Goal: Task Accomplishment & Management: Use online tool/utility

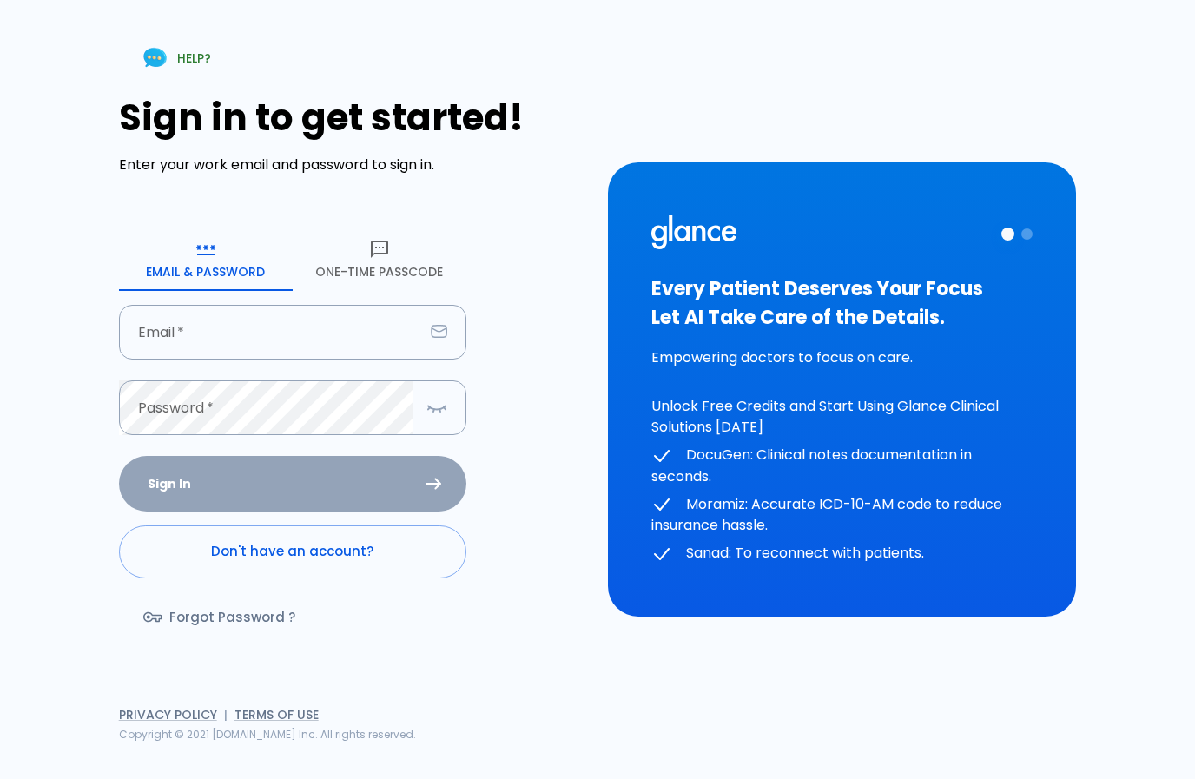
click at [193, 357] on input "Email   *" at bounding box center [271, 332] width 305 height 55
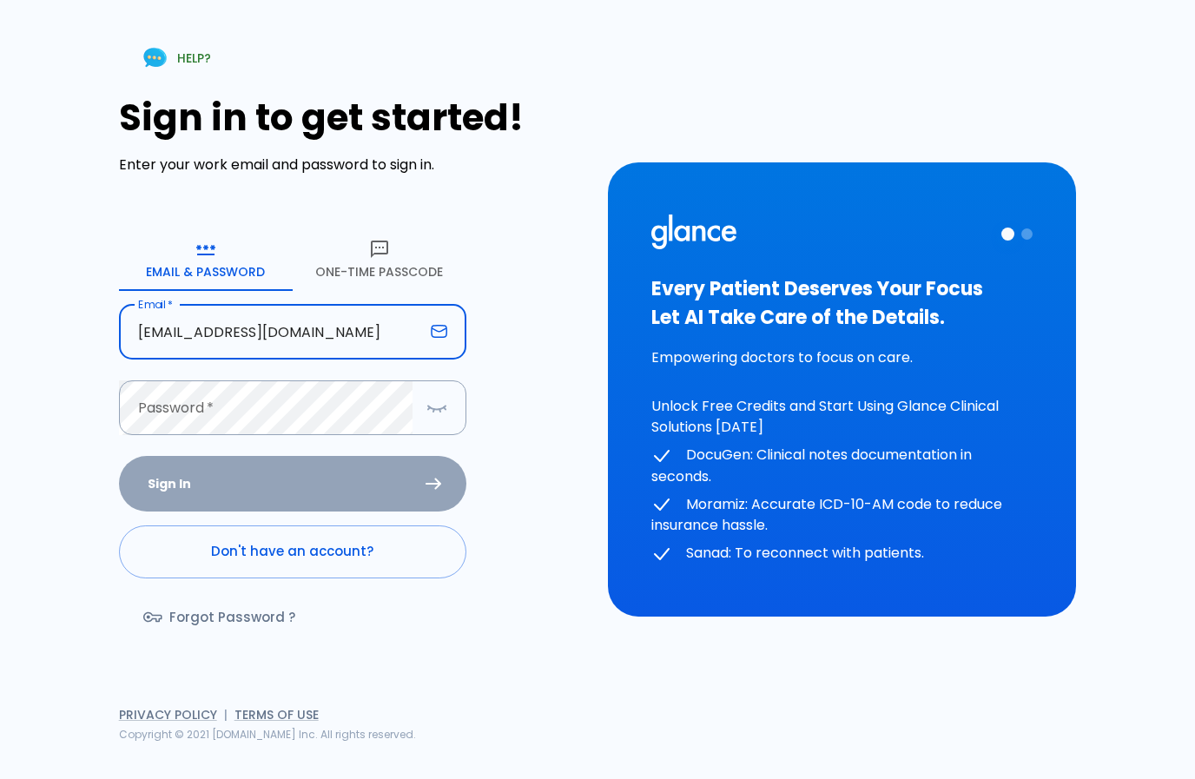
type input "[EMAIL_ADDRESS][DOMAIN_NAME]"
click at [292, 513] on button "Sign In" at bounding box center [292, 484] width 347 height 56
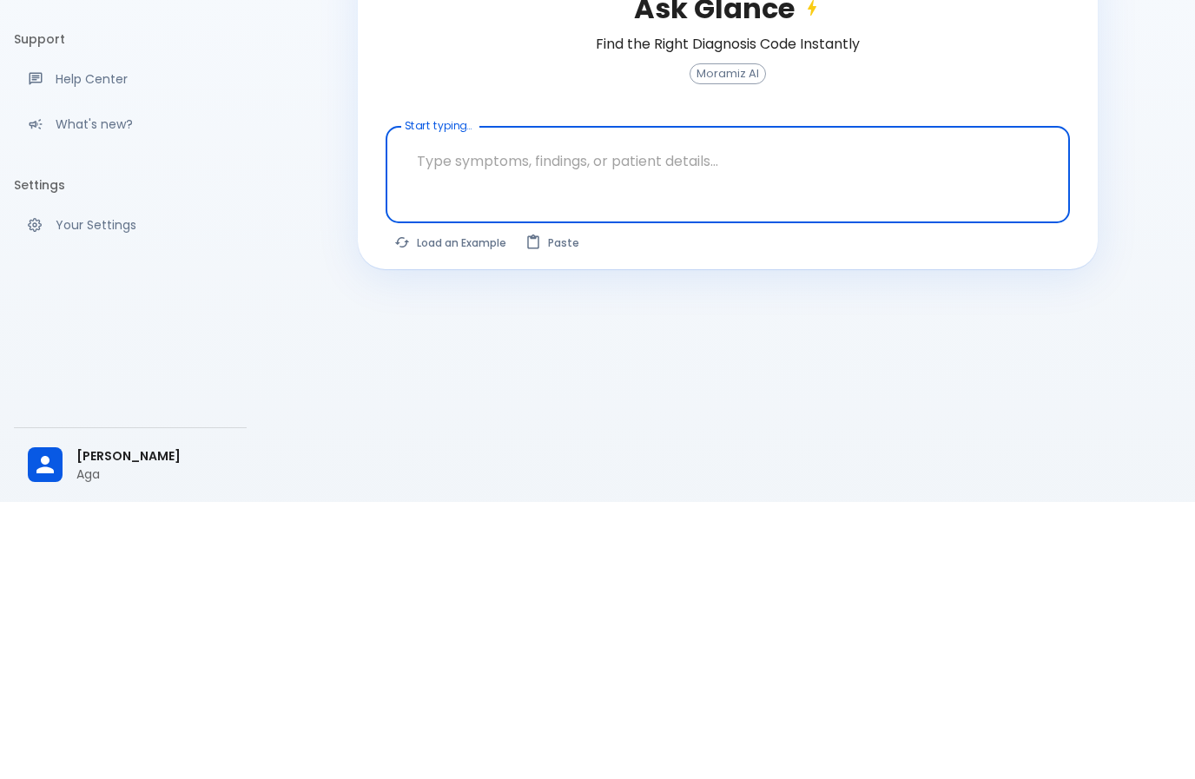
click at [519, 411] on textarea "Start typing..." at bounding box center [728, 438] width 660 height 55
paste textarea "THIS [DEMOGRAPHIC_DATA] [DEMOGRAPHIC_DATA] , KNOWN CASE OF DM,HTN,IHD AND [MEDI…"
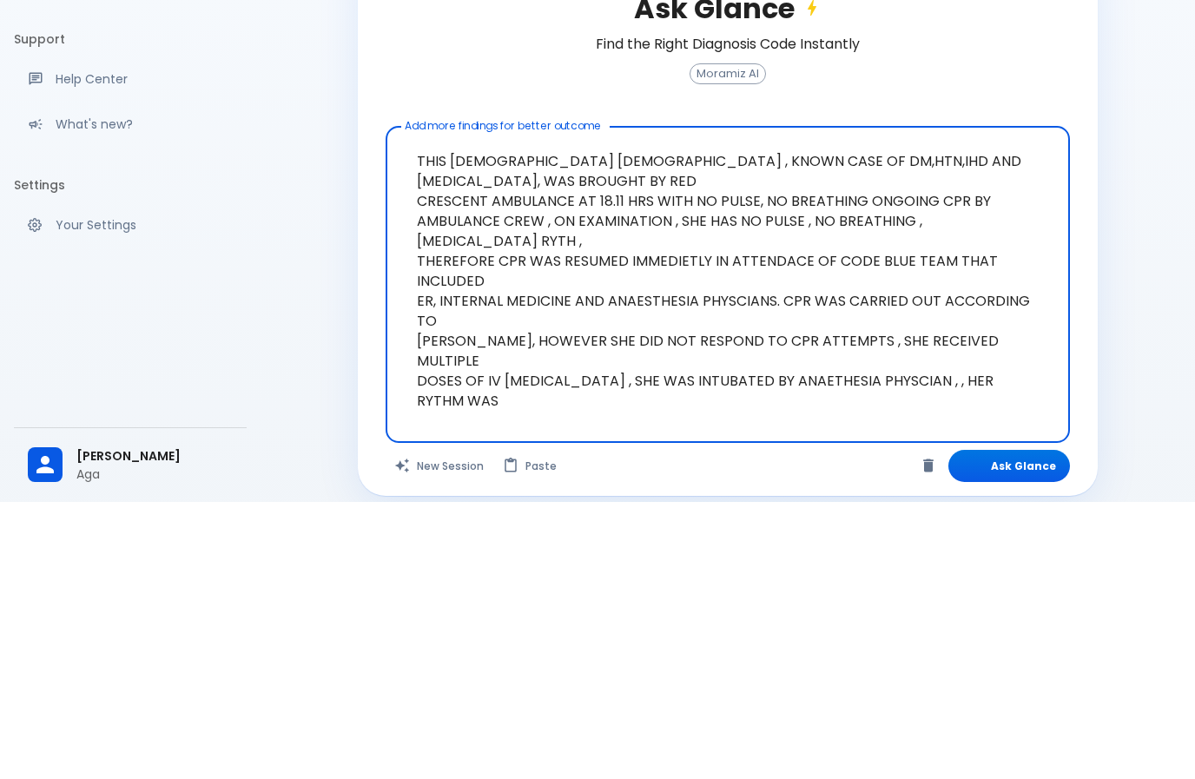
type textarea "THIS [DEMOGRAPHIC_DATA] [DEMOGRAPHIC_DATA] , KNOWN CASE OF DM,HTN,IHD AND [MEDI…"
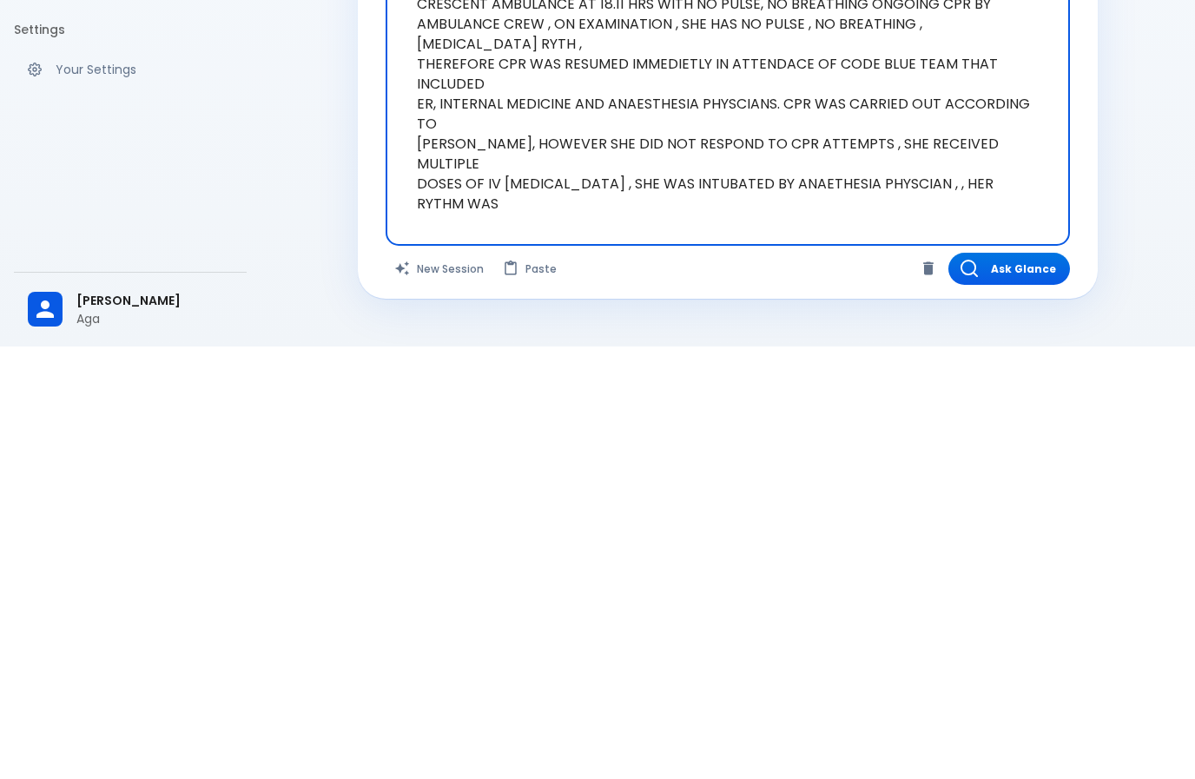
click at [1025, 685] on button "Ask Glance" at bounding box center [1010, 701] width 122 height 32
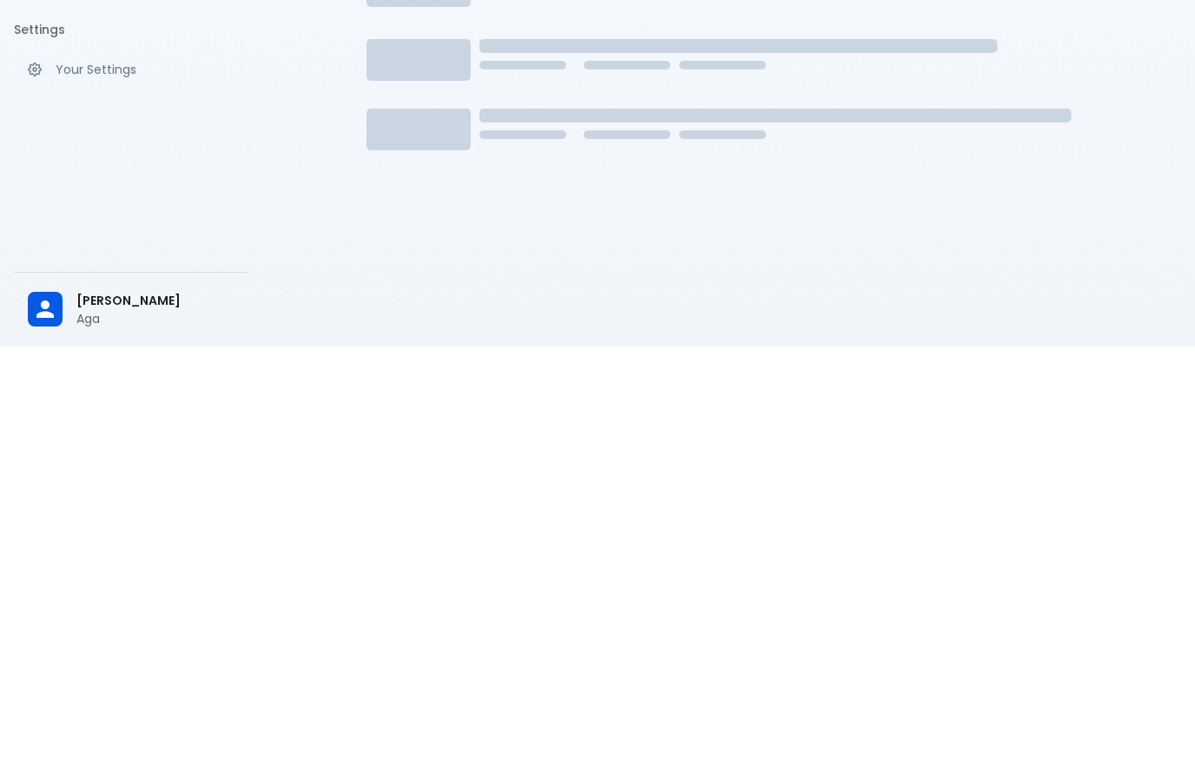
scroll to position [108, 0]
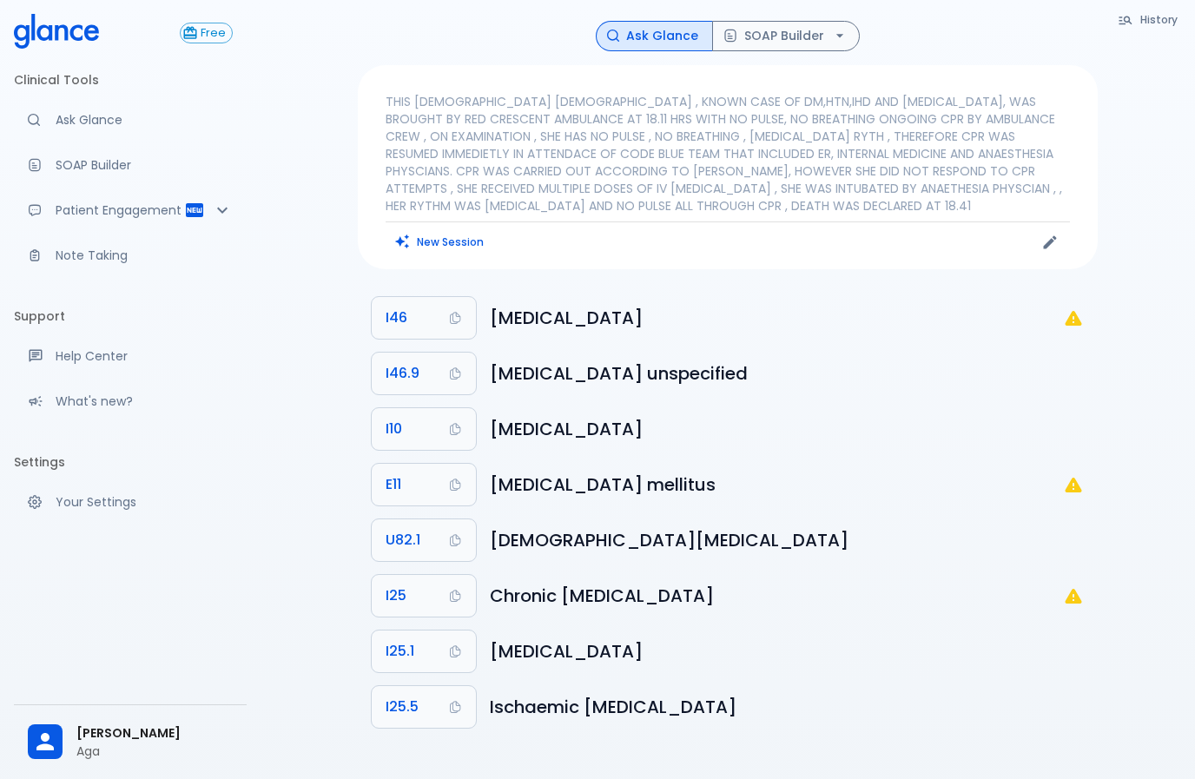
click at [1070, 322] on icon "I46: Not a billable code" at bounding box center [1073, 318] width 17 height 15
click at [1072, 313] on icon "I46: Not a billable code" at bounding box center [1073, 318] width 17 height 15
click at [1075, 314] on icon "I46: Not a billable code" at bounding box center [1073, 318] width 17 height 15
click at [410, 537] on span "U82.1" at bounding box center [403, 540] width 35 height 24
click at [196, 215] on icon "Patient Reports & Referrals" at bounding box center [194, 210] width 17 height 14
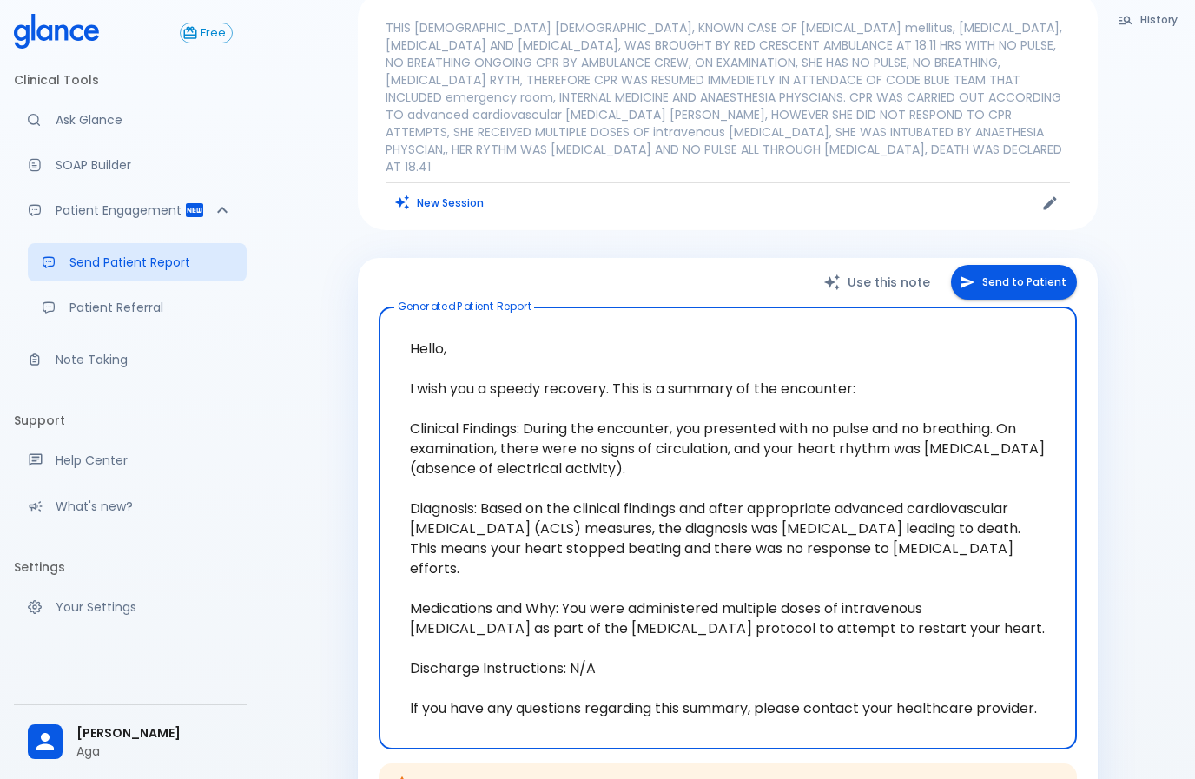
scroll to position [83, 0]
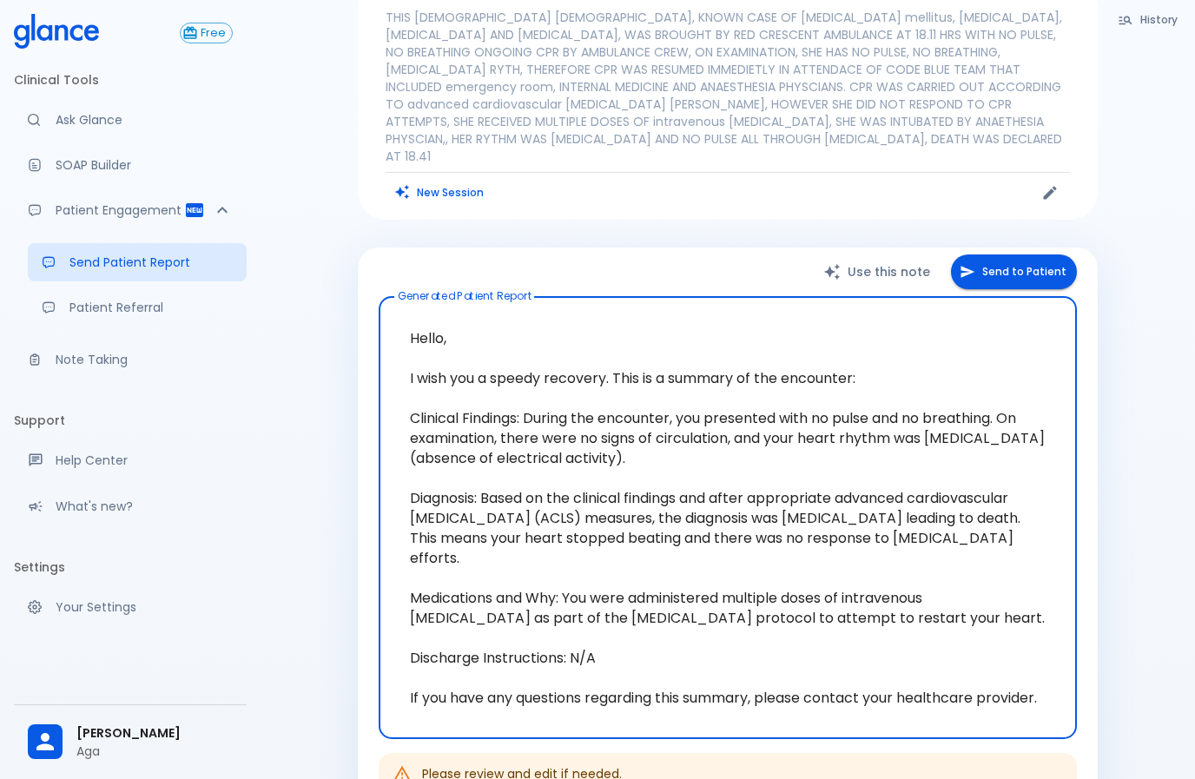
click at [116, 302] on p "Patient Referral" at bounding box center [150, 307] width 163 height 17
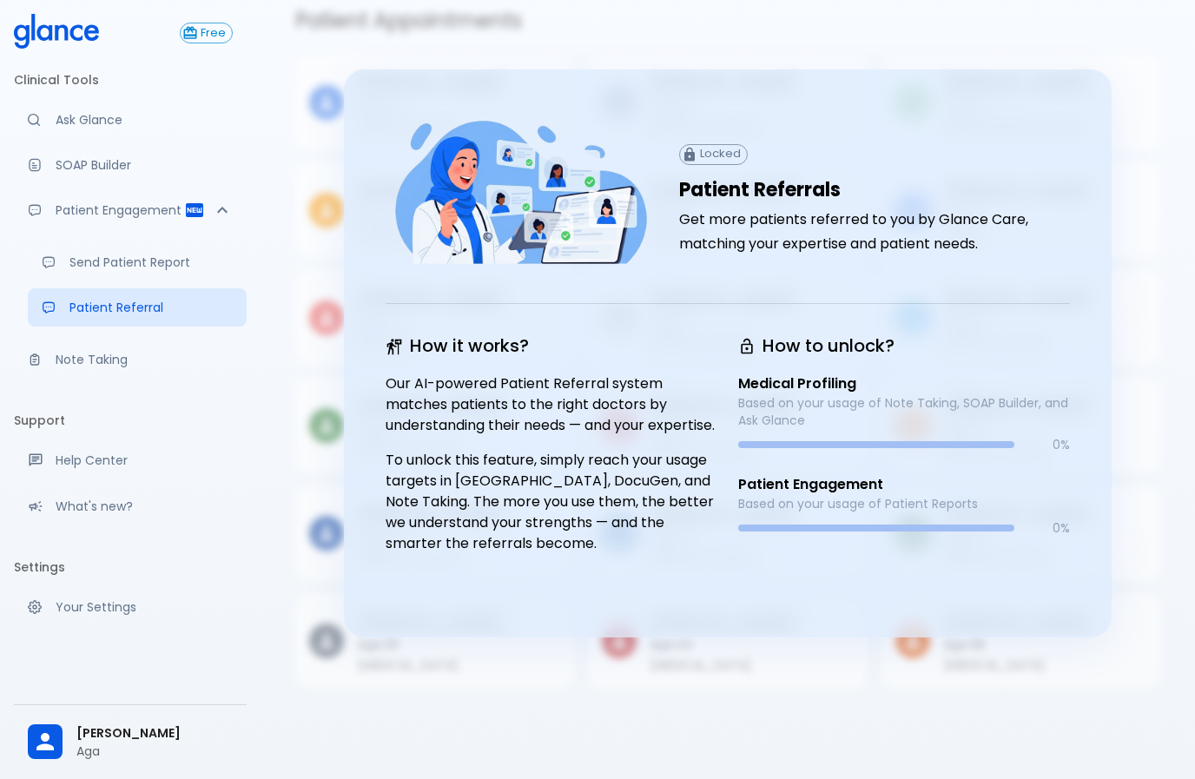
scroll to position [42, 0]
click at [105, 157] on p "SOAP Builder" at bounding box center [144, 164] width 177 height 17
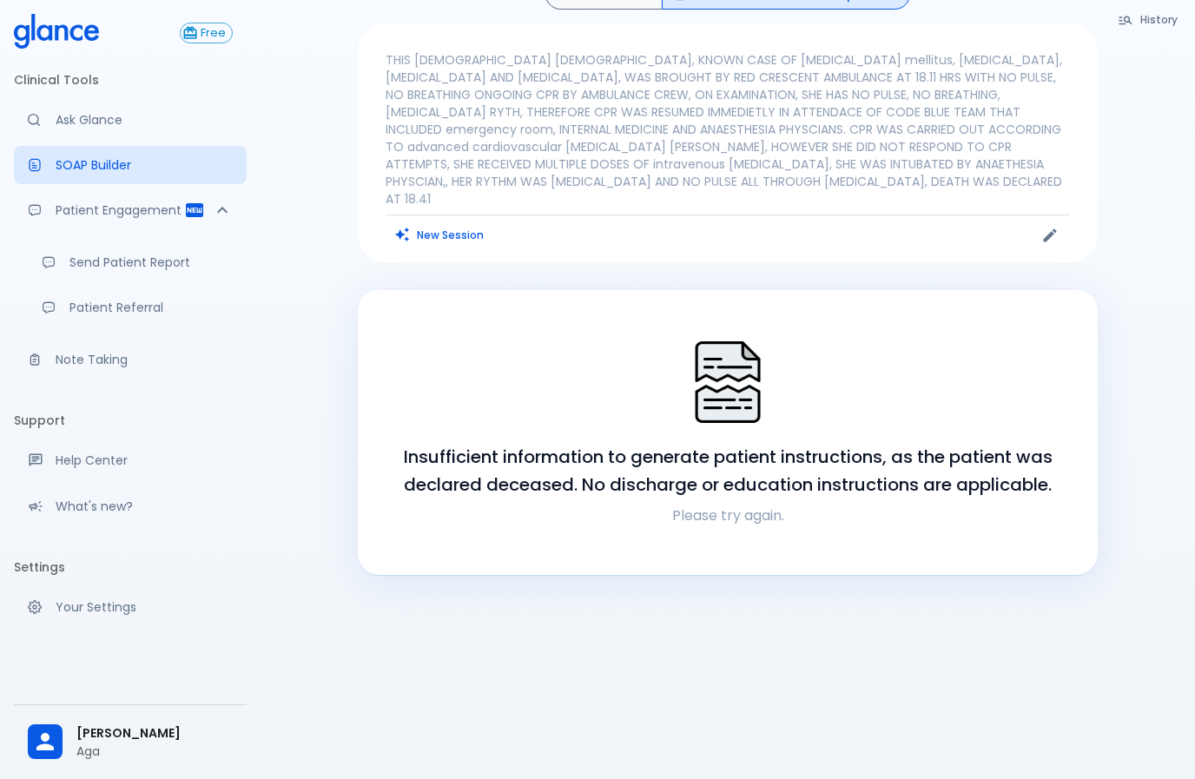
click at [691, 506] on p "Please try again." at bounding box center [728, 516] width 698 height 21
click at [728, 506] on p "Please try again." at bounding box center [728, 516] width 698 height 21
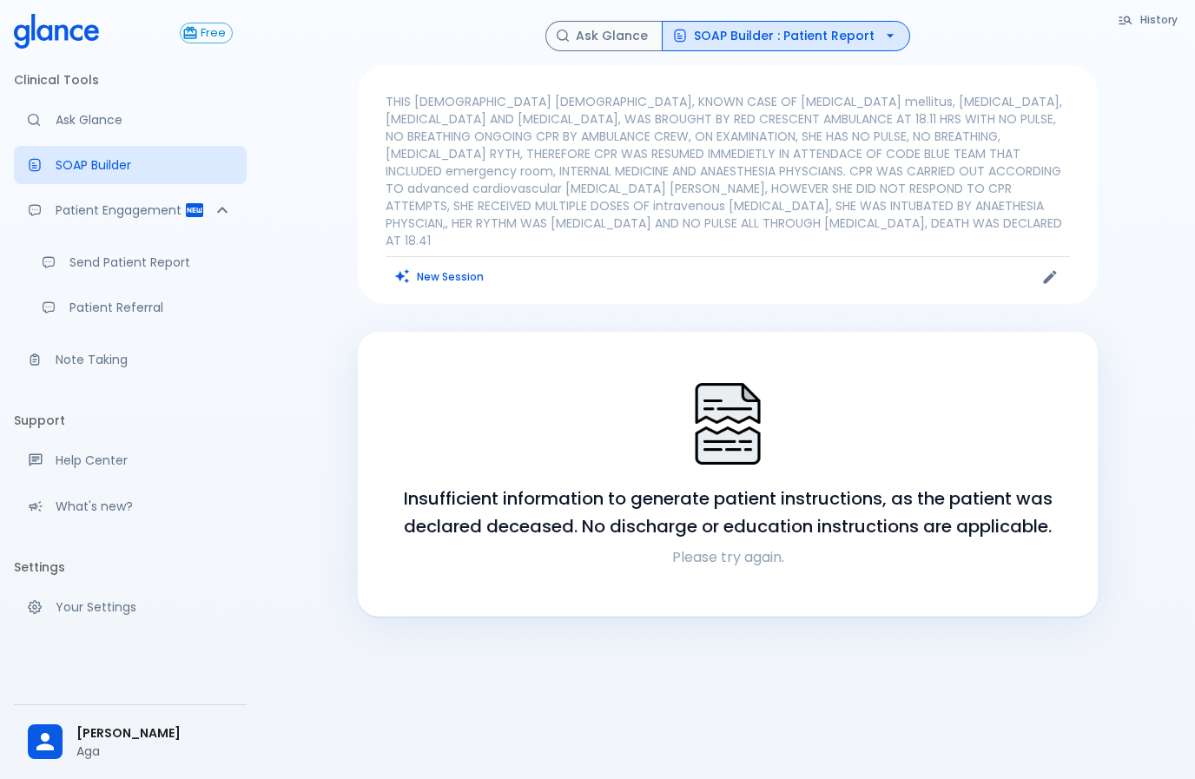
click at [425, 264] on button "New Session" at bounding box center [440, 276] width 109 height 25
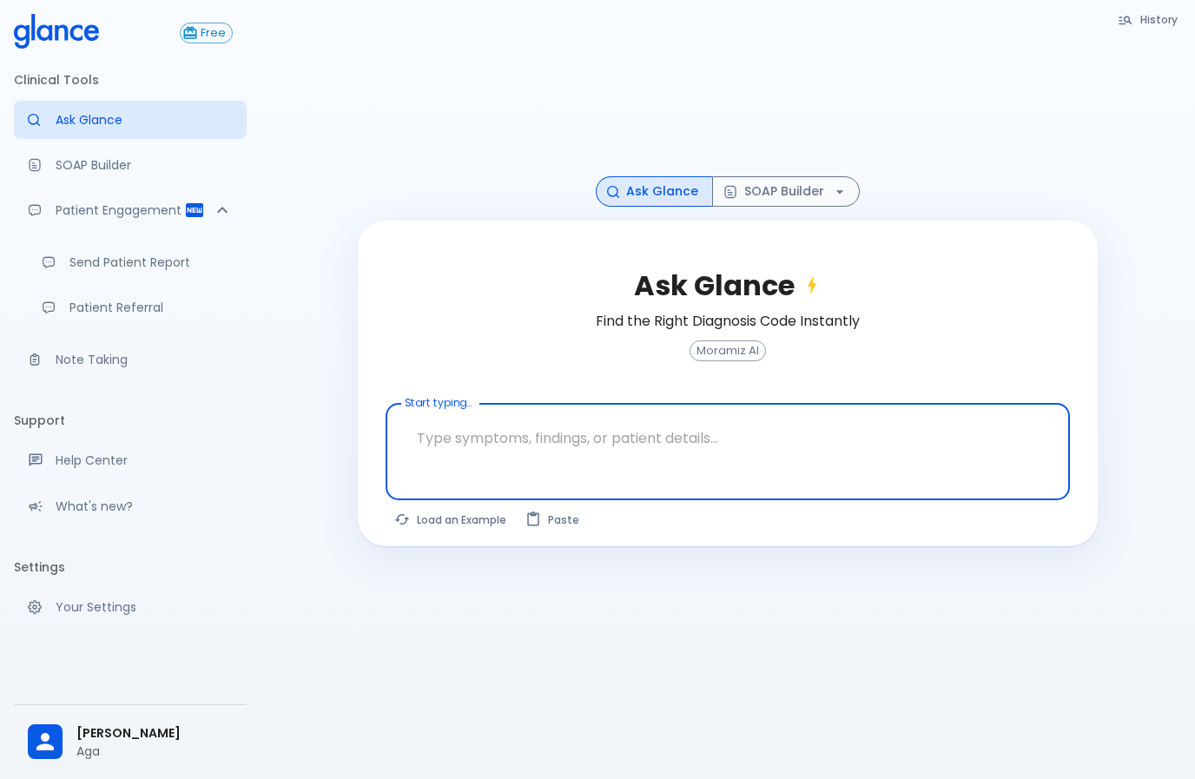
click at [482, 426] on textarea "Start typing..." at bounding box center [728, 438] width 660 height 55
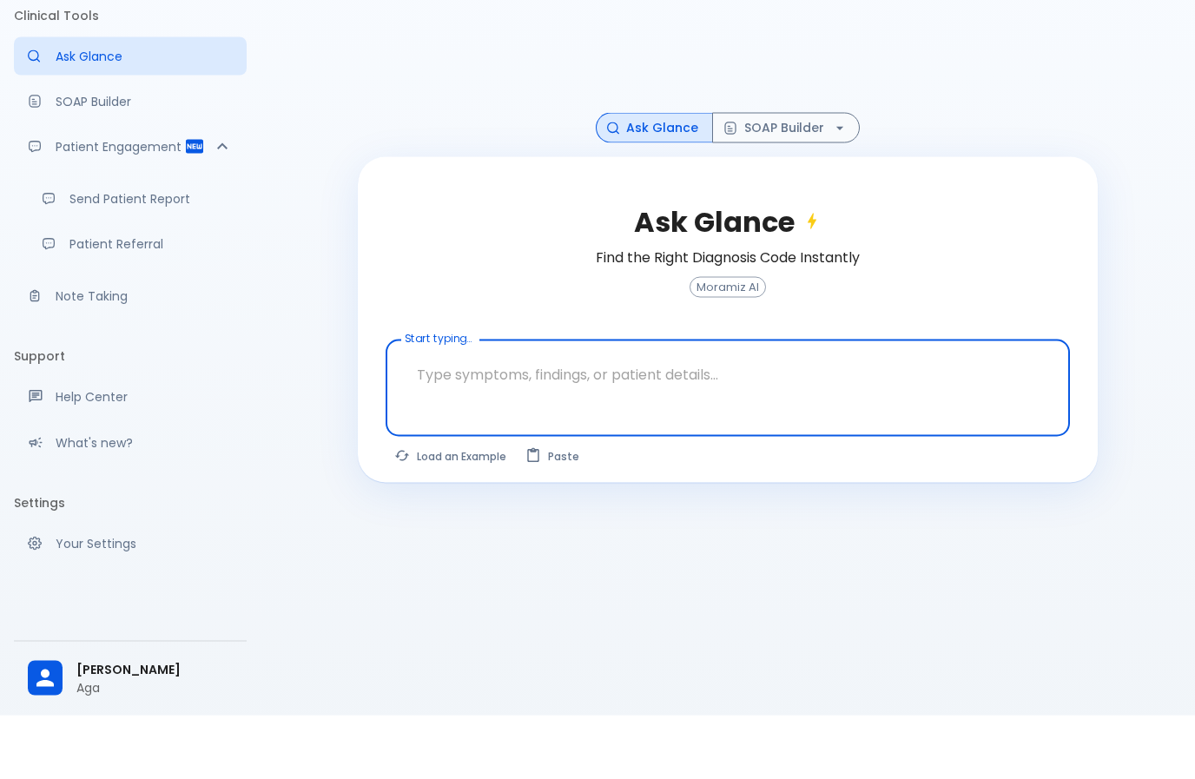
click at [766, 176] on button "SOAP Builder" at bounding box center [786, 191] width 148 height 30
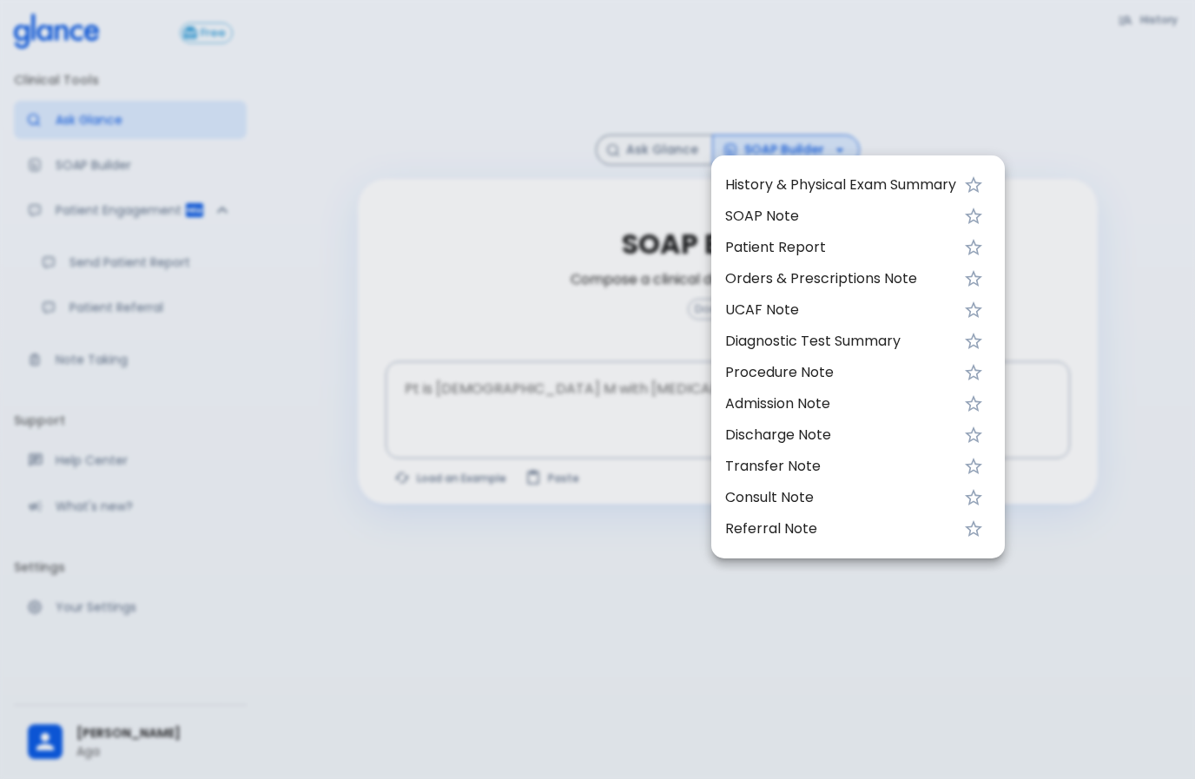
click at [971, 185] on icon "Favorite" at bounding box center [973, 185] width 21 height 21
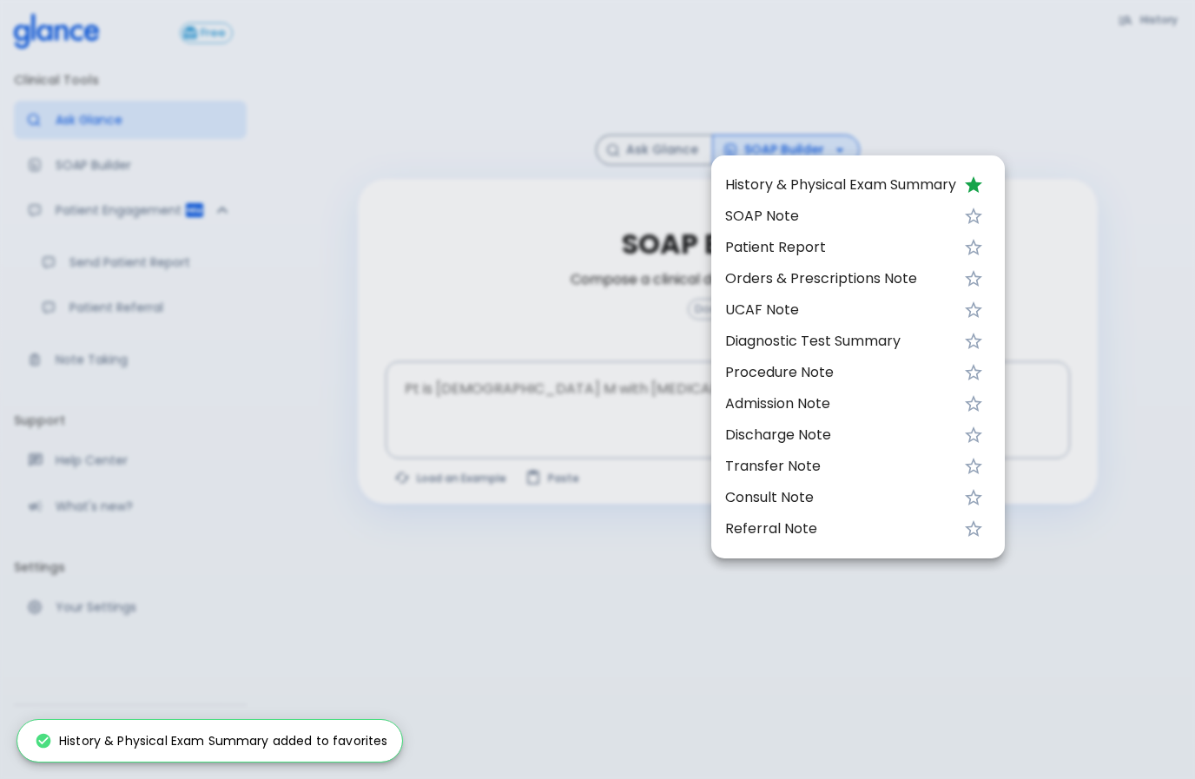
click at [983, 217] on icon "Favorite" at bounding box center [973, 216] width 21 height 21
click at [982, 242] on icon "Favorite" at bounding box center [973, 247] width 21 height 21
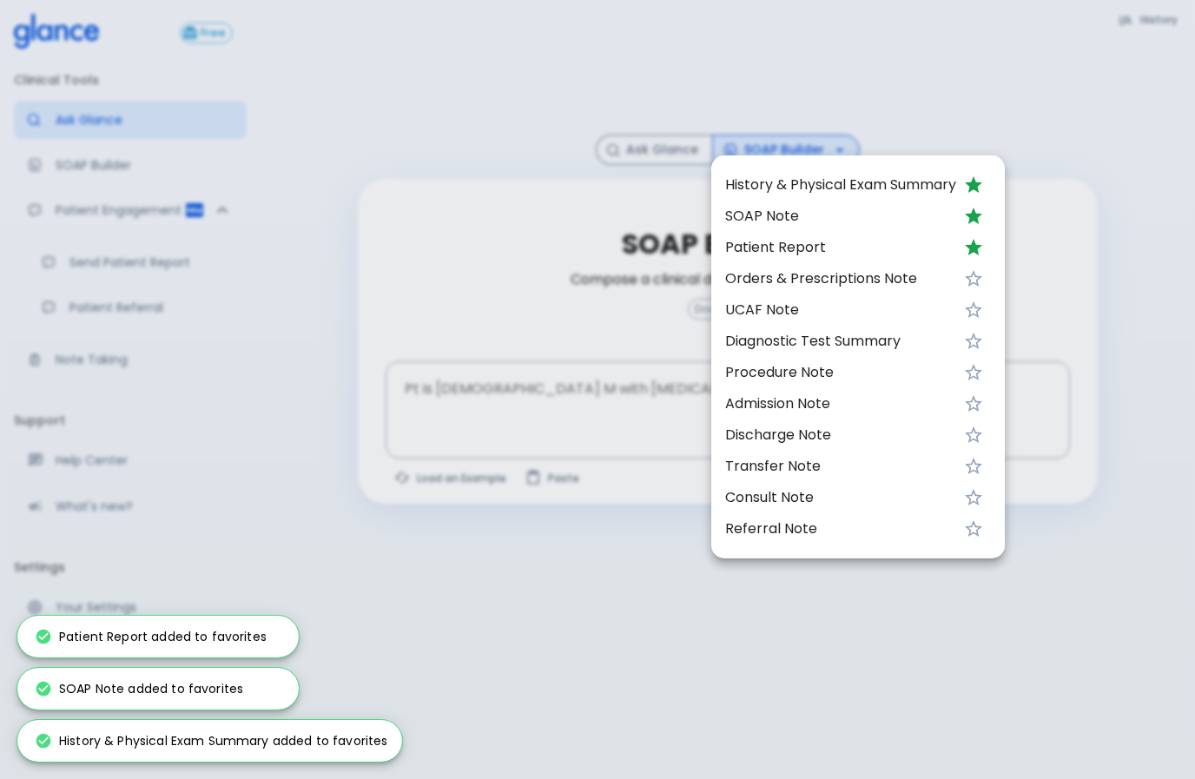
click at [976, 278] on icon "Favorite" at bounding box center [973, 278] width 21 height 21
click at [984, 304] on icon "Favorite" at bounding box center [973, 310] width 21 height 21
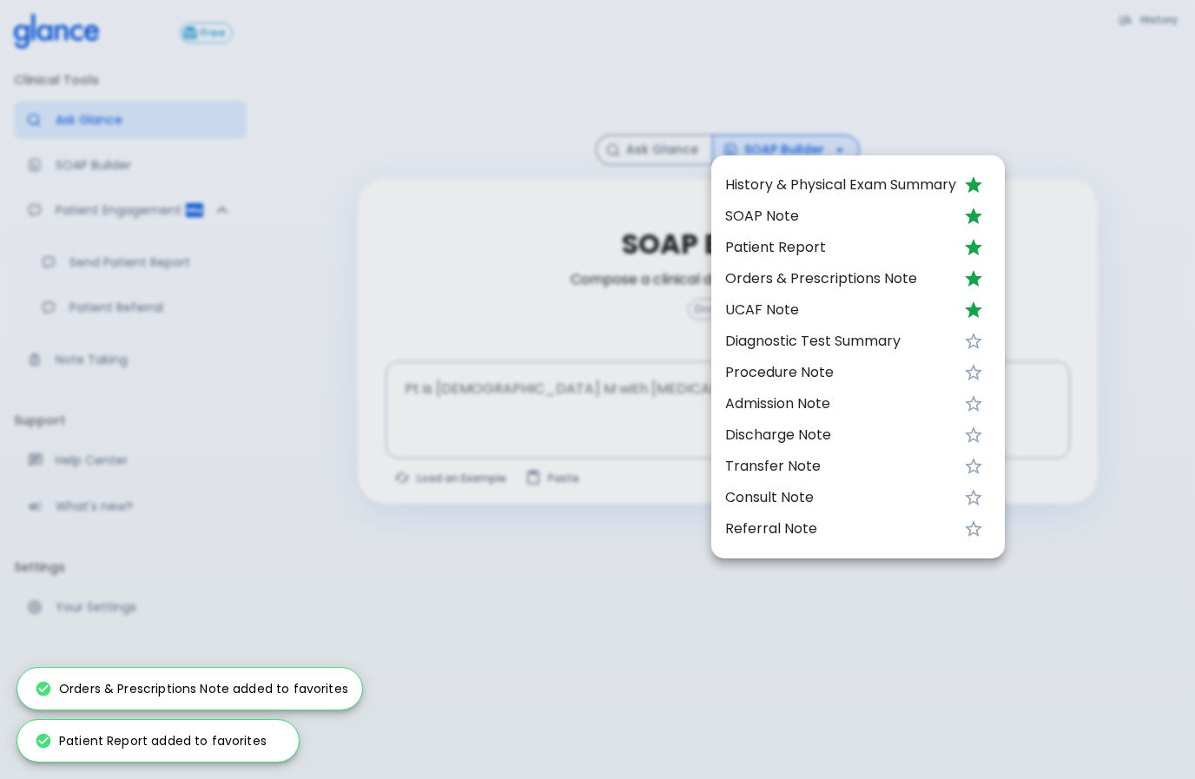
click at [984, 339] on icon "Favorite" at bounding box center [973, 341] width 21 height 21
click at [975, 375] on icon "Favorite" at bounding box center [973, 372] width 17 height 17
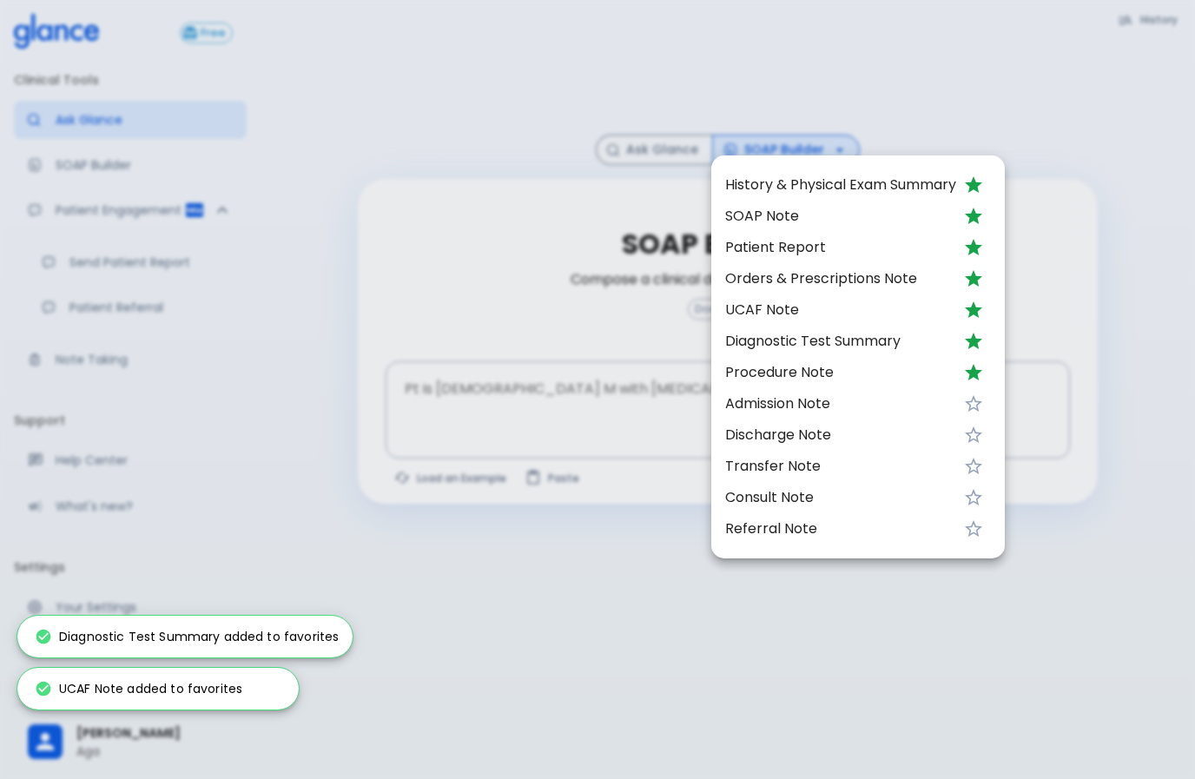
click at [979, 404] on icon "Favorite" at bounding box center [973, 404] width 21 height 21
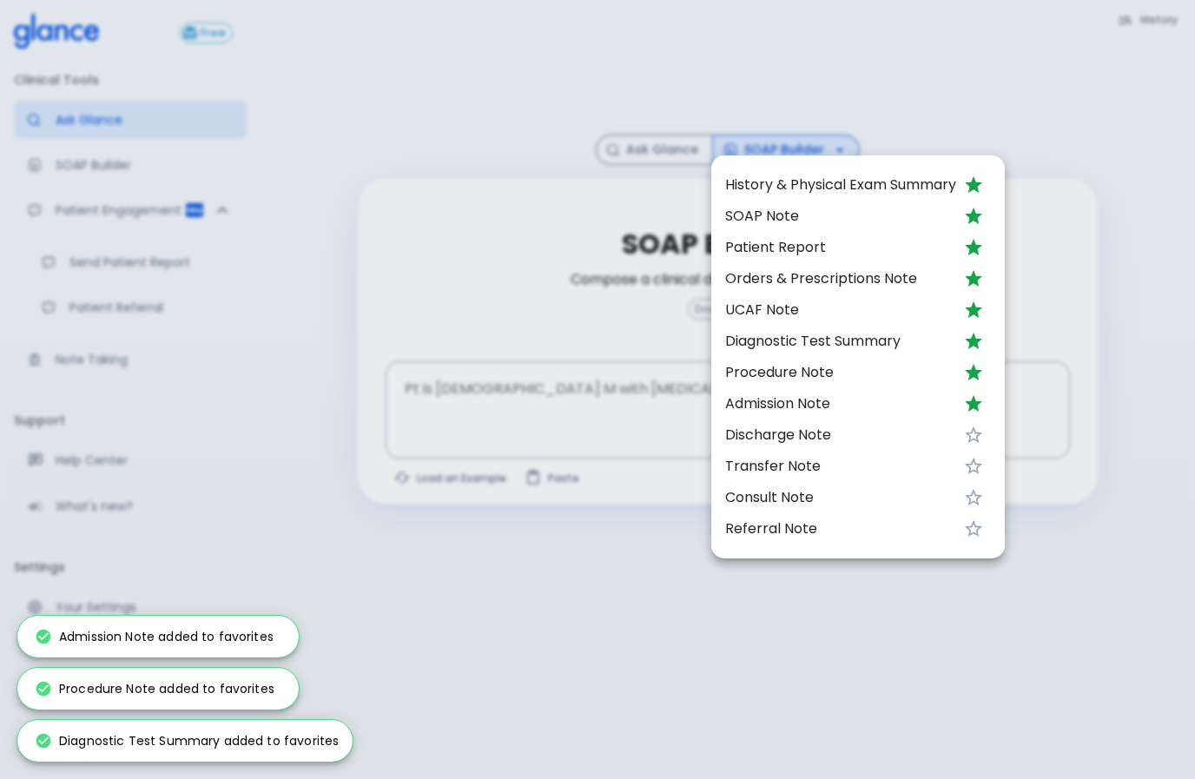
click at [981, 433] on icon "Favorite" at bounding box center [973, 435] width 17 height 17
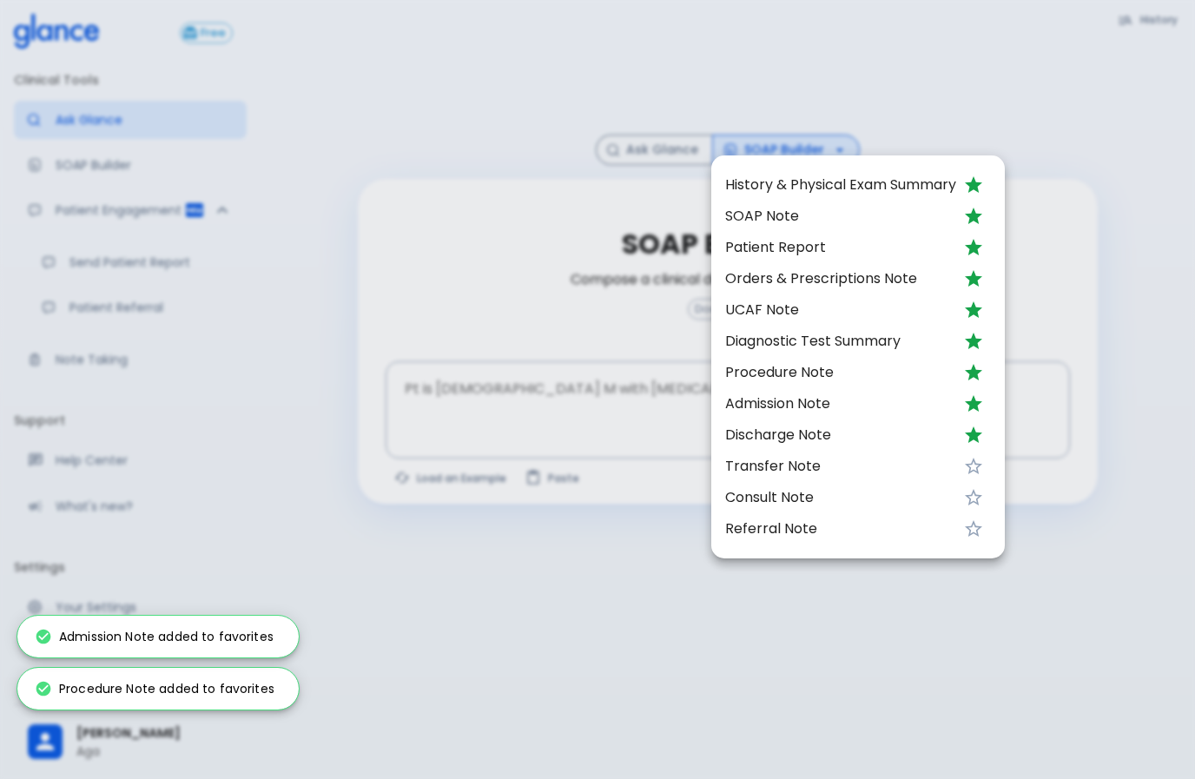
click at [978, 467] on icon "Favorite" at bounding box center [973, 466] width 21 height 21
click at [979, 496] on icon "Favorite" at bounding box center [973, 497] width 17 height 17
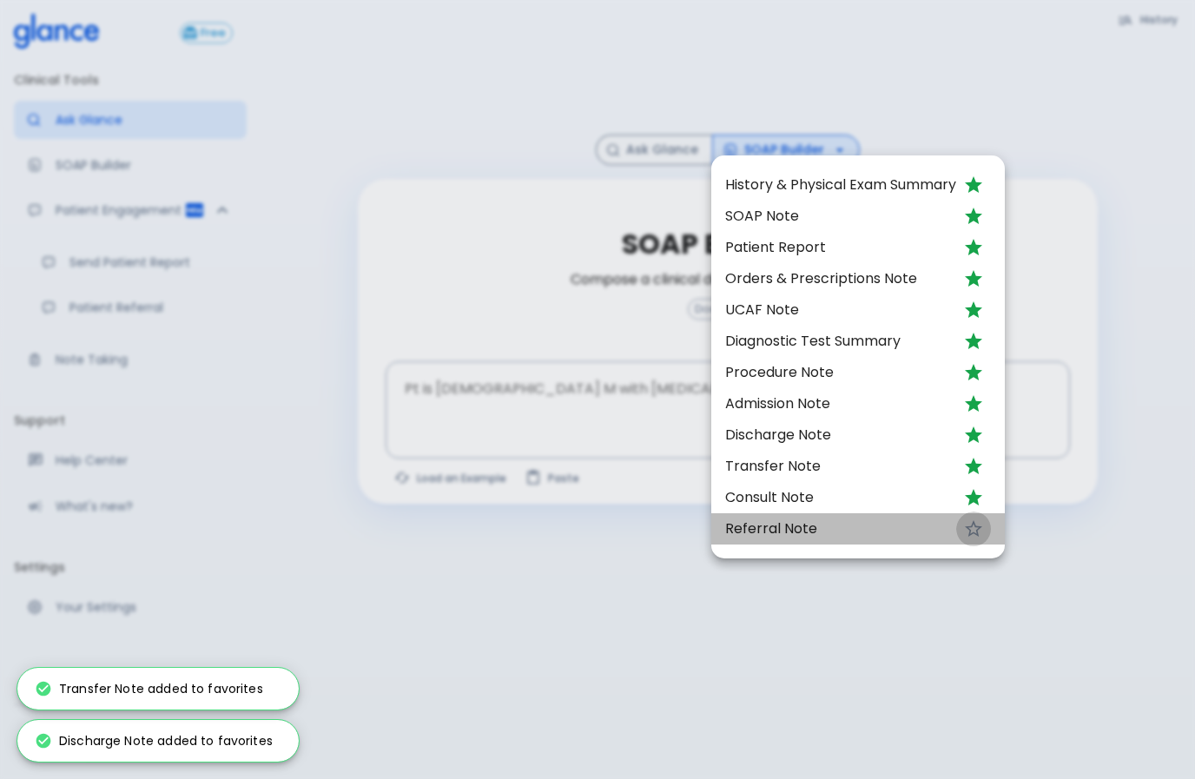
click at [976, 529] on icon "Favorite" at bounding box center [973, 529] width 21 height 21
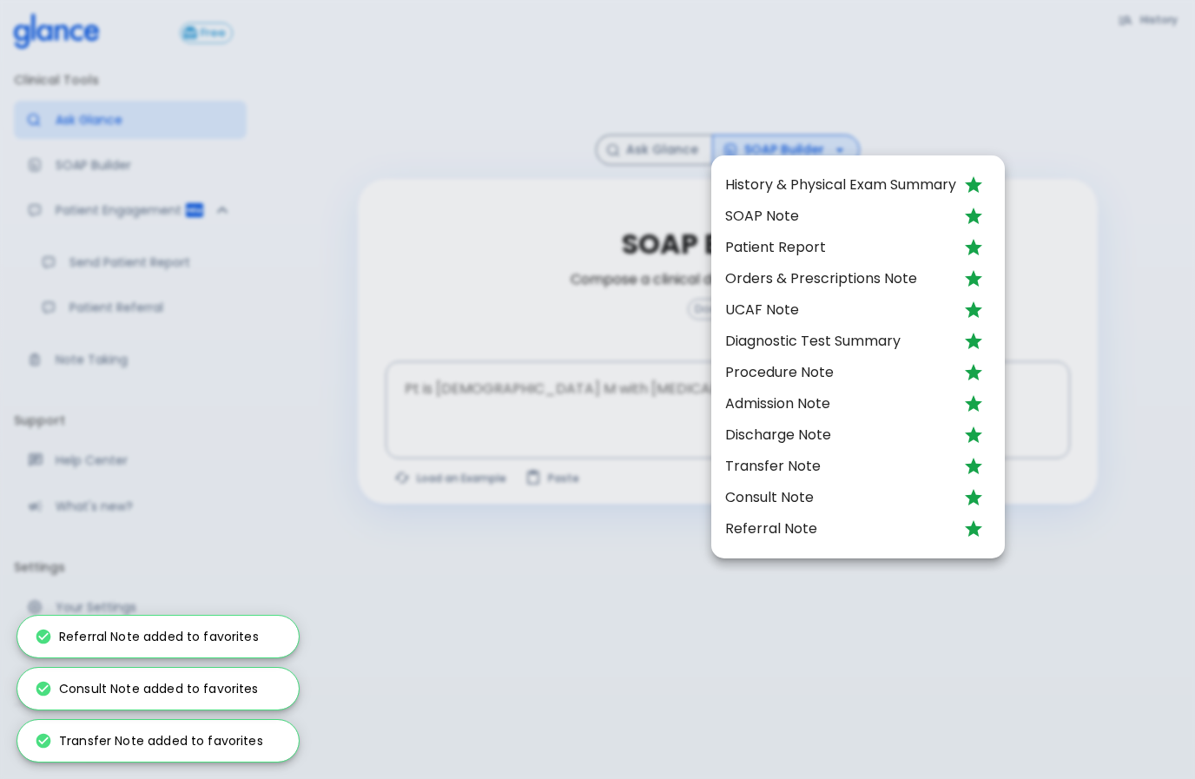
click at [896, 709] on div at bounding box center [597, 389] width 1195 height 779
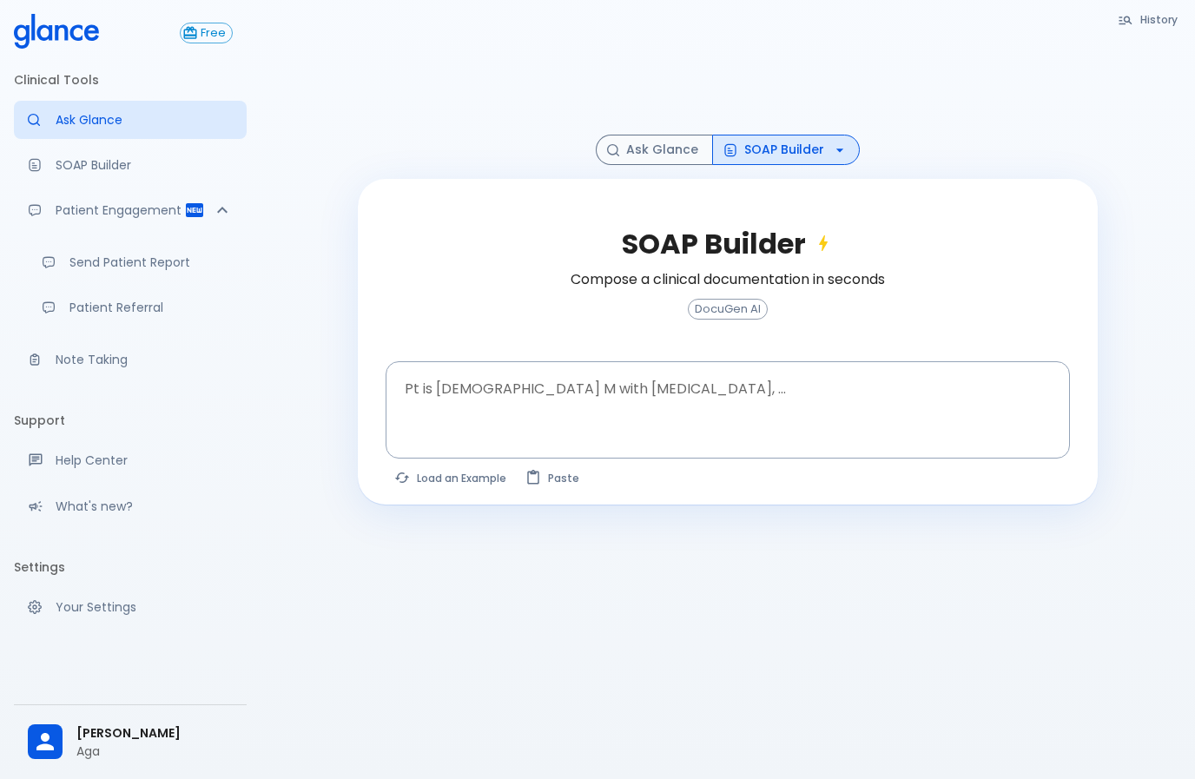
click at [656, 387] on textarea "Pt is [DEMOGRAPHIC_DATA] M with [MEDICAL_DATA], ..." at bounding box center [728, 396] width 660 height 55
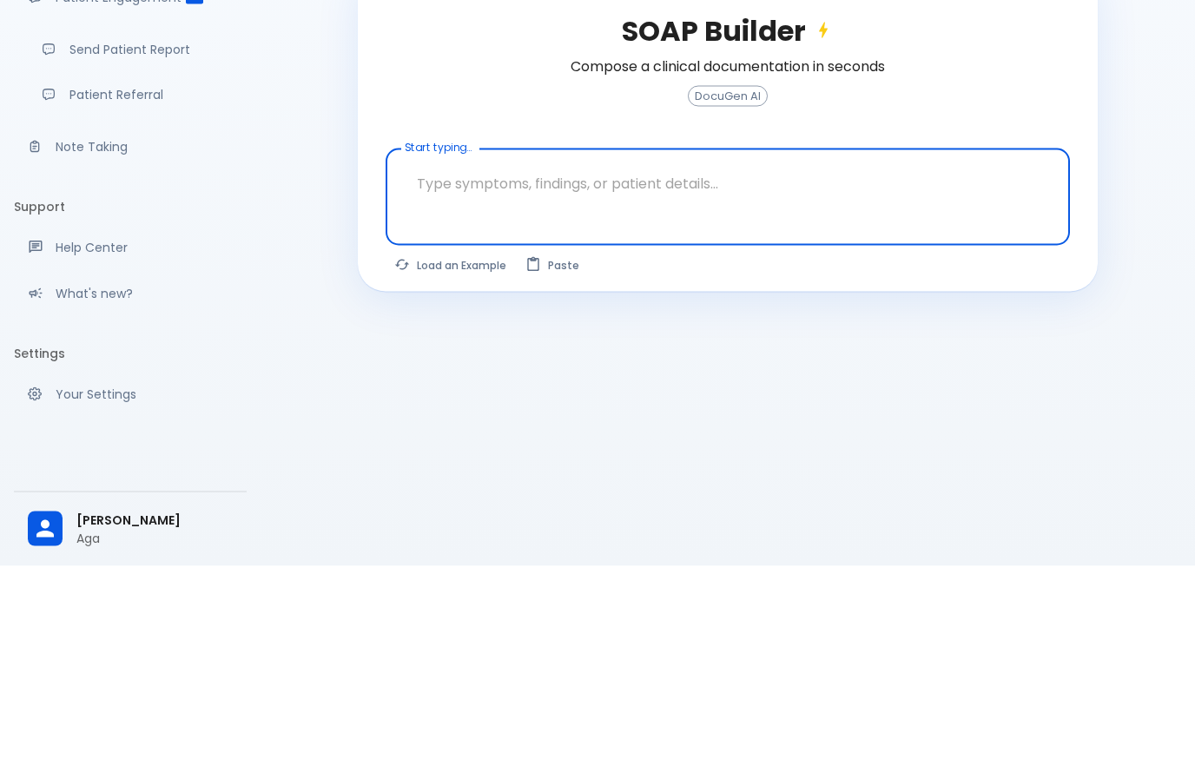
scroll to position [108, 0]
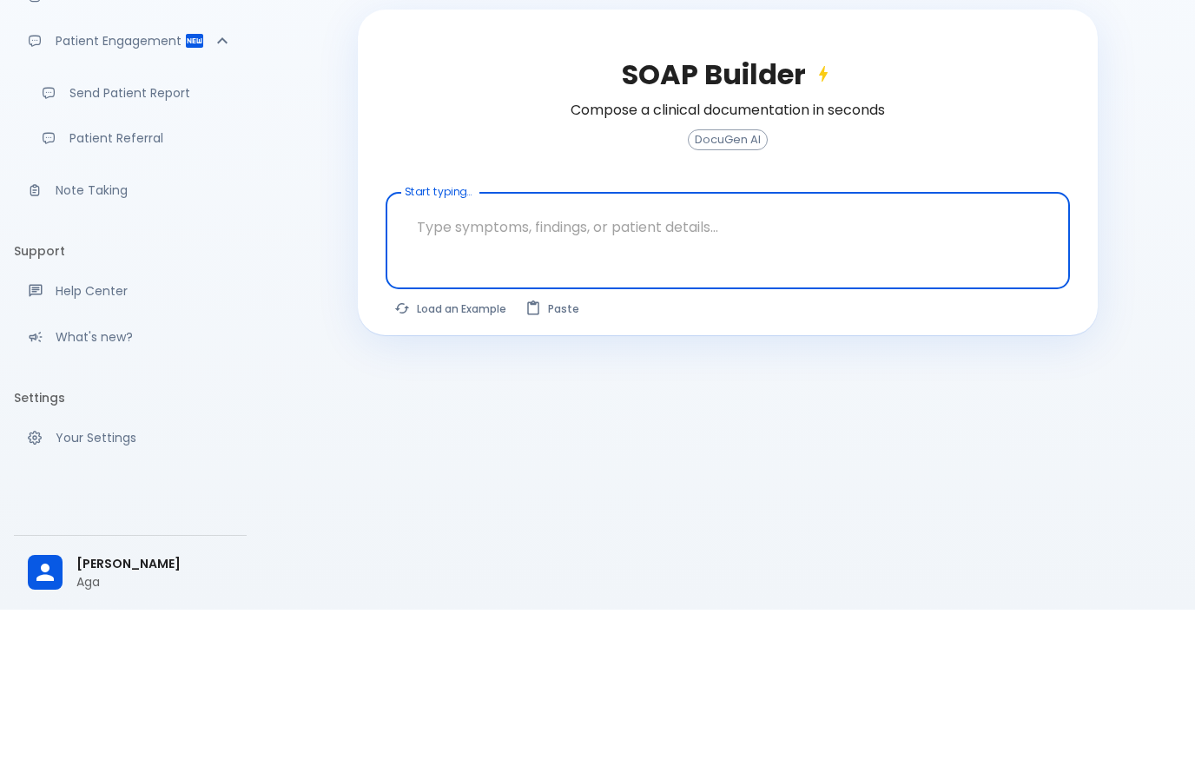
click at [510, 369] on textarea "Start typing..." at bounding box center [728, 396] width 660 height 55
paste textarea "LORE : 02 IPSUMDOLO 1384 SITAMET CONS : ADIPI ELITSEDD EIUSM TEMPORI UTL/ETD/MA…"
type textarea "LORE : 02 IPSUMDOLO 1384 SITAMET CONS : ADIPI ELITSEDD EIUSM TEMPORI UTL/ETD/MA…"
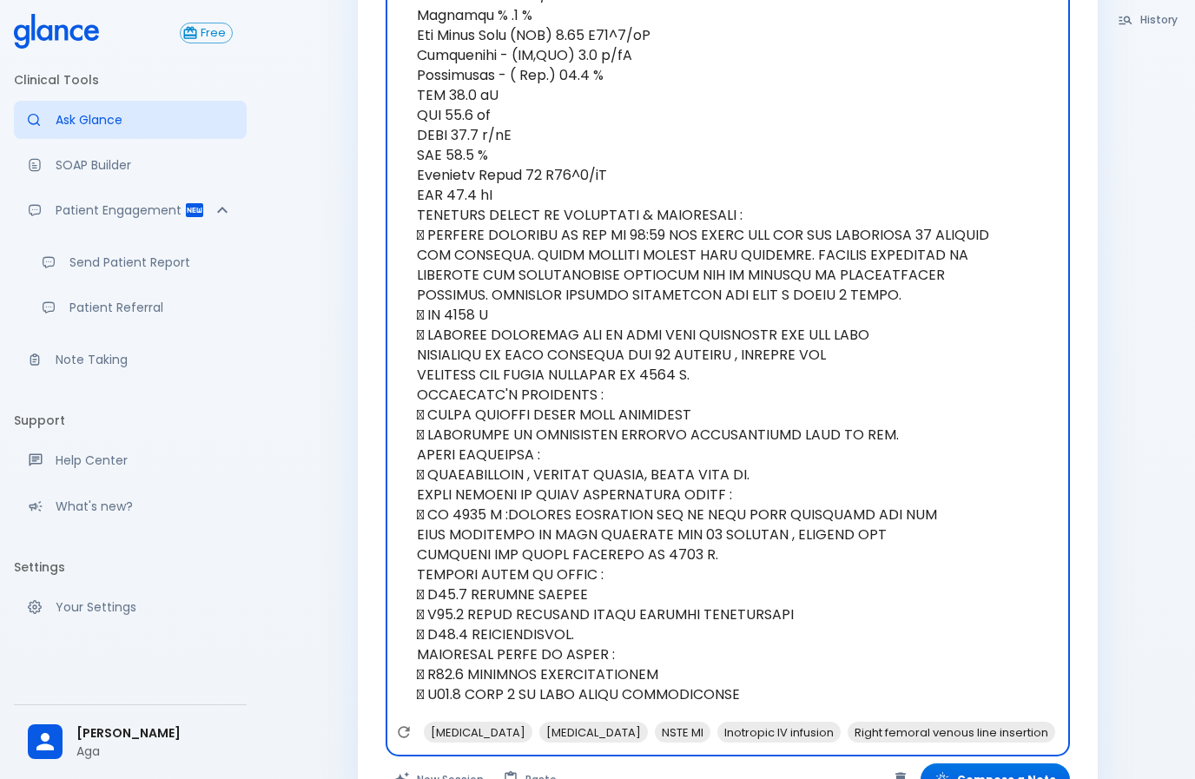
scroll to position [1400, 0]
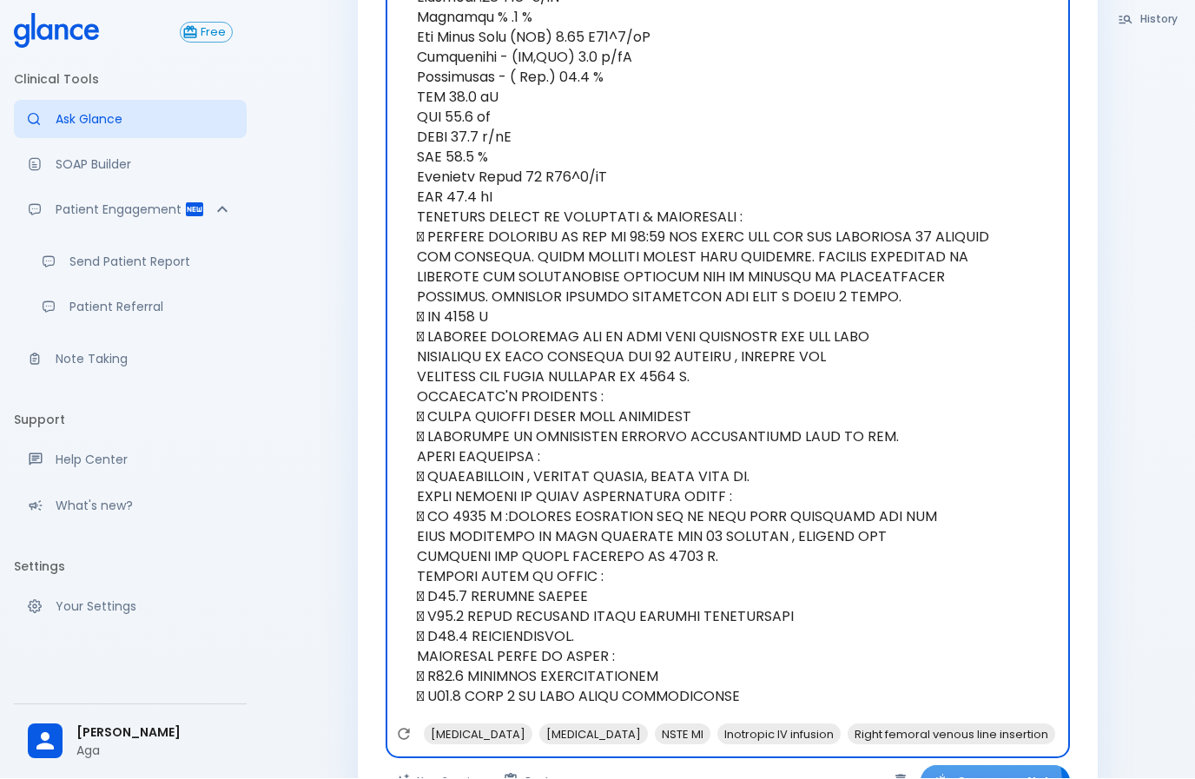
click at [978, 778] on button "Compose a Note" at bounding box center [995, 782] width 149 height 32
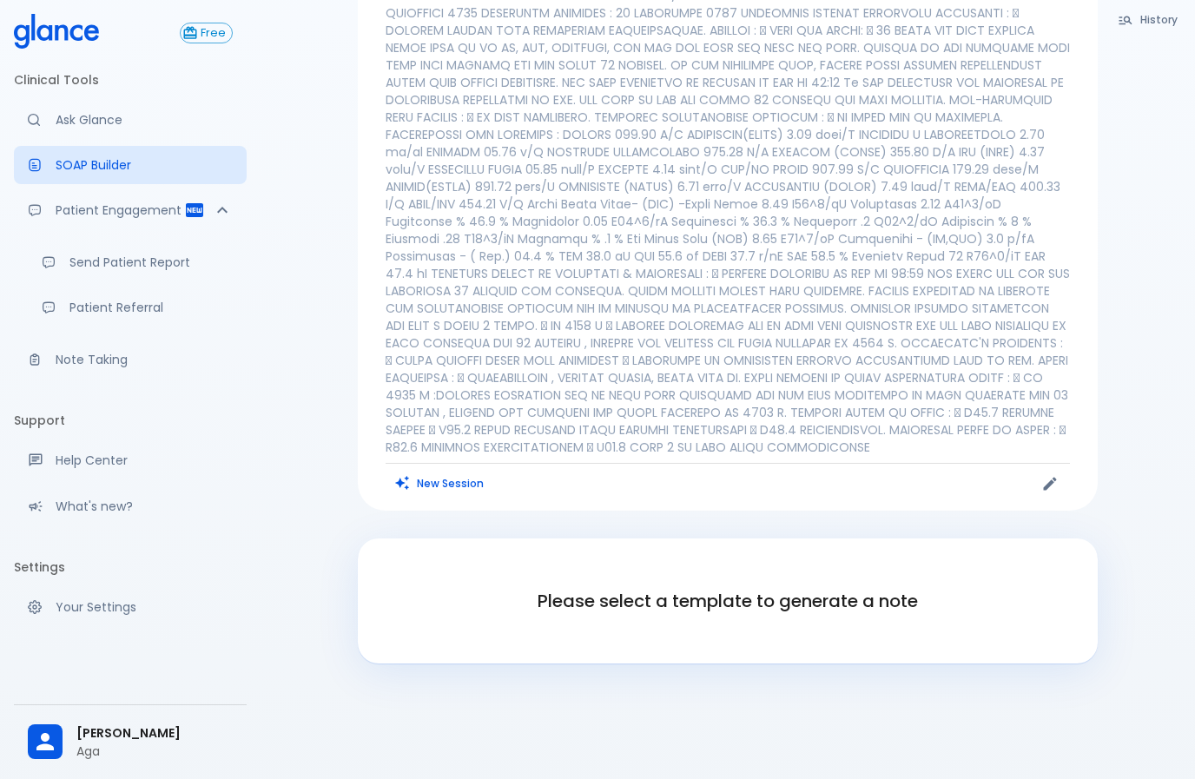
scroll to position [136, 0]
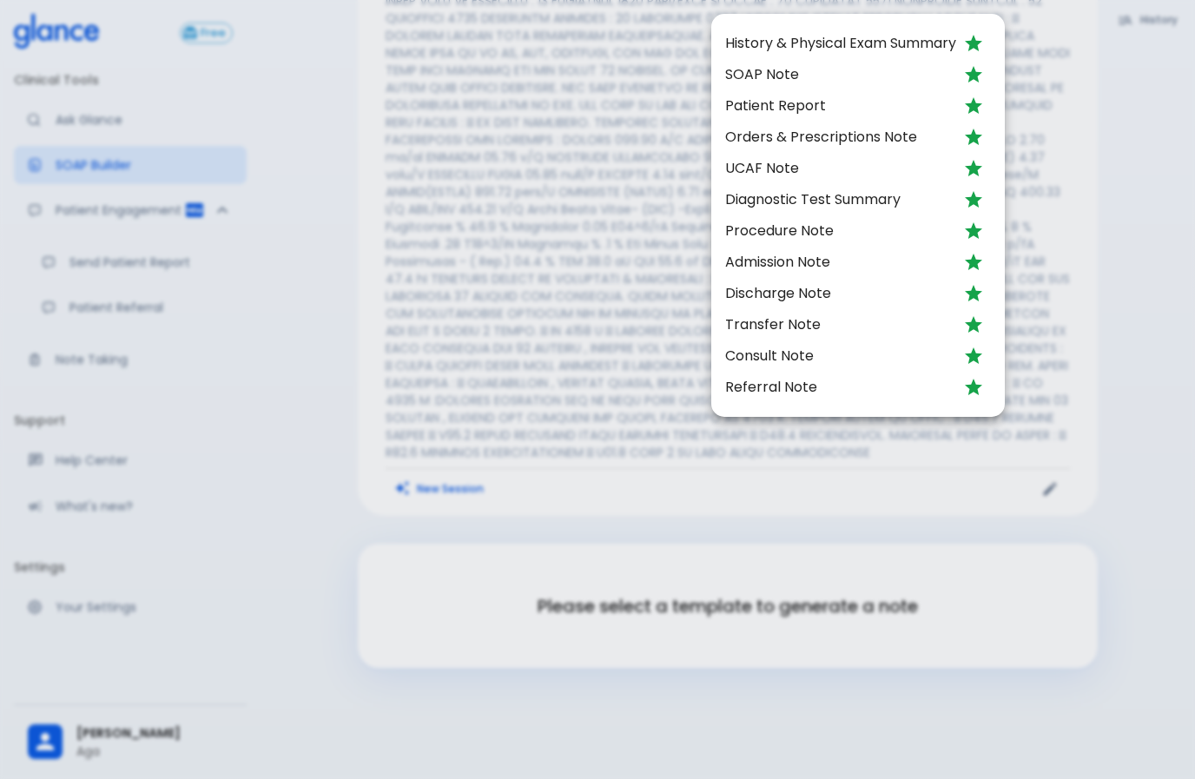
click at [966, 45] on button "Unfavorite" at bounding box center [973, 43] width 35 height 35
click at [971, 43] on icon "Unfavorite" at bounding box center [973, 43] width 21 height 21
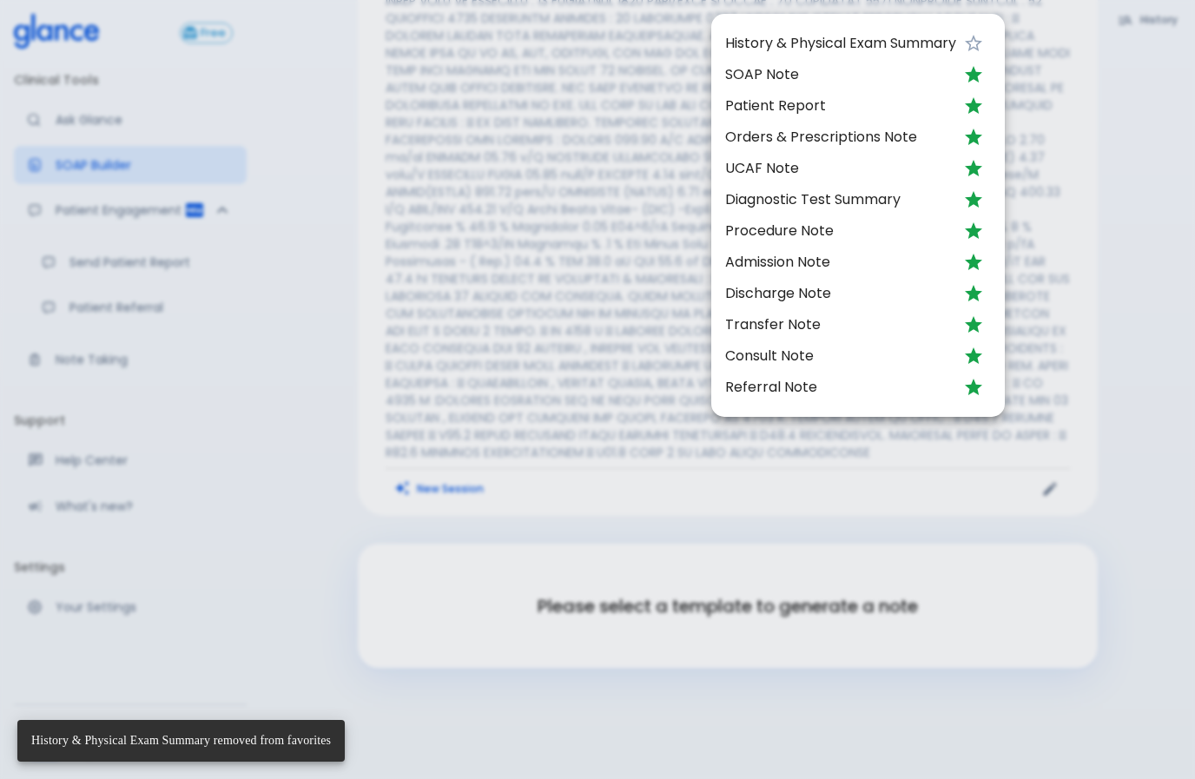
click at [983, 106] on icon "Unfavorite" at bounding box center [973, 106] width 21 height 21
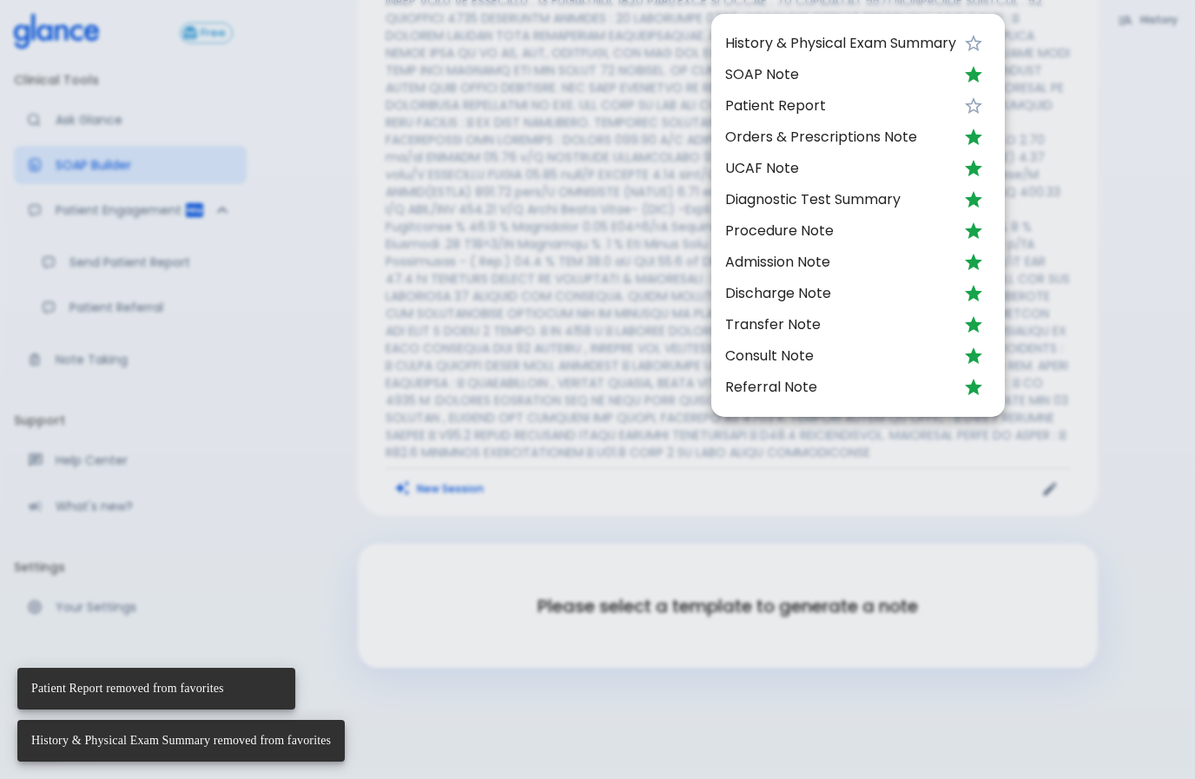
click at [980, 139] on icon "Unfavorite" at bounding box center [973, 137] width 17 height 17
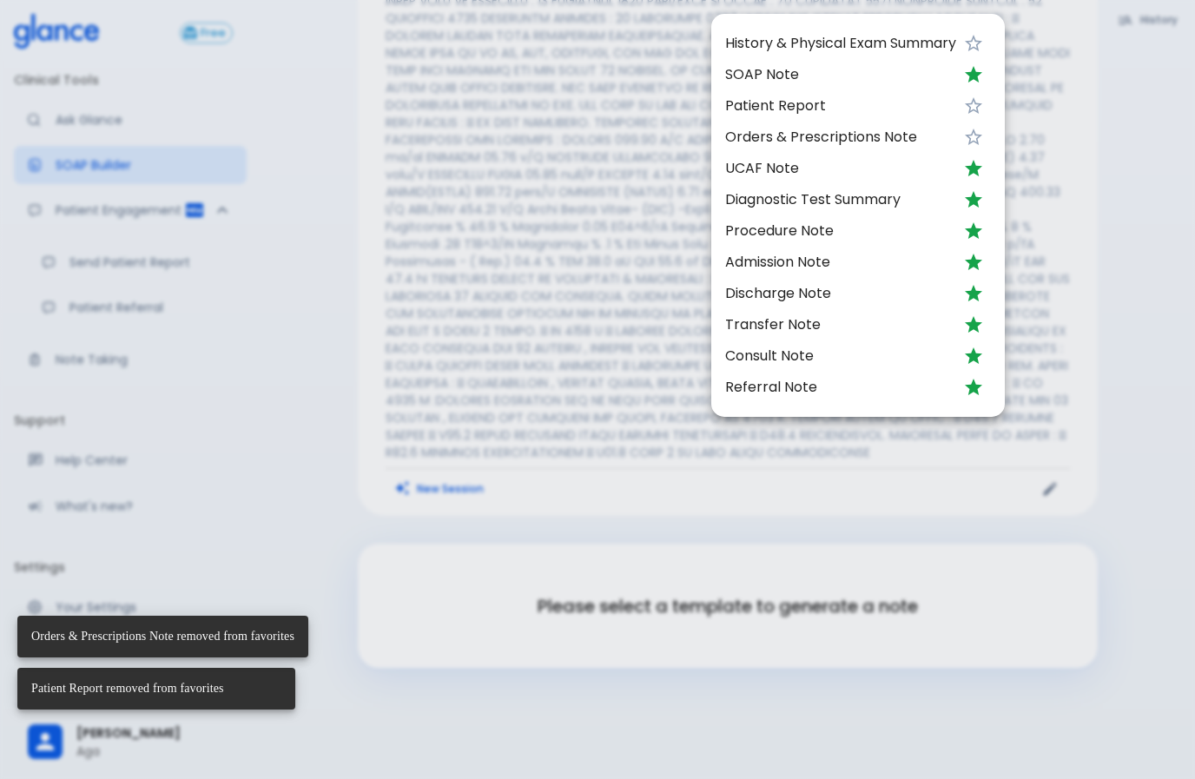
click at [973, 175] on icon "Unfavorite" at bounding box center [973, 168] width 17 height 17
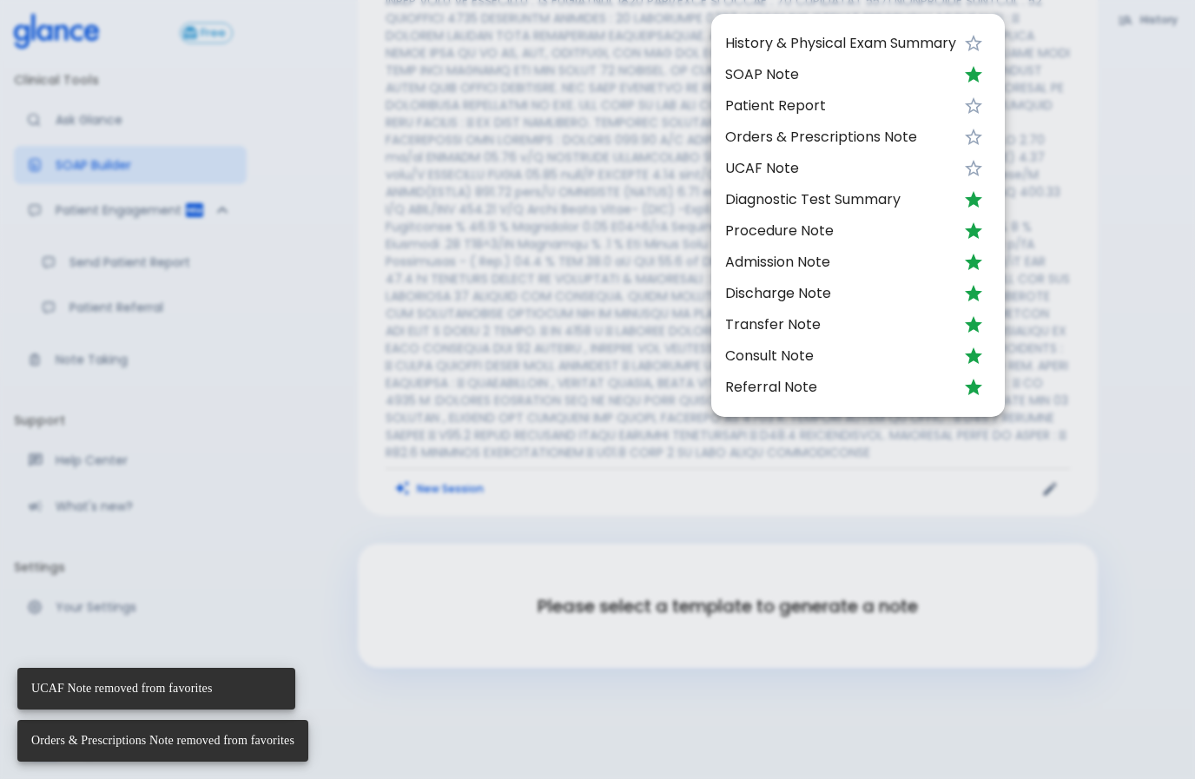
click at [970, 205] on icon "Unfavorite" at bounding box center [973, 199] width 21 height 21
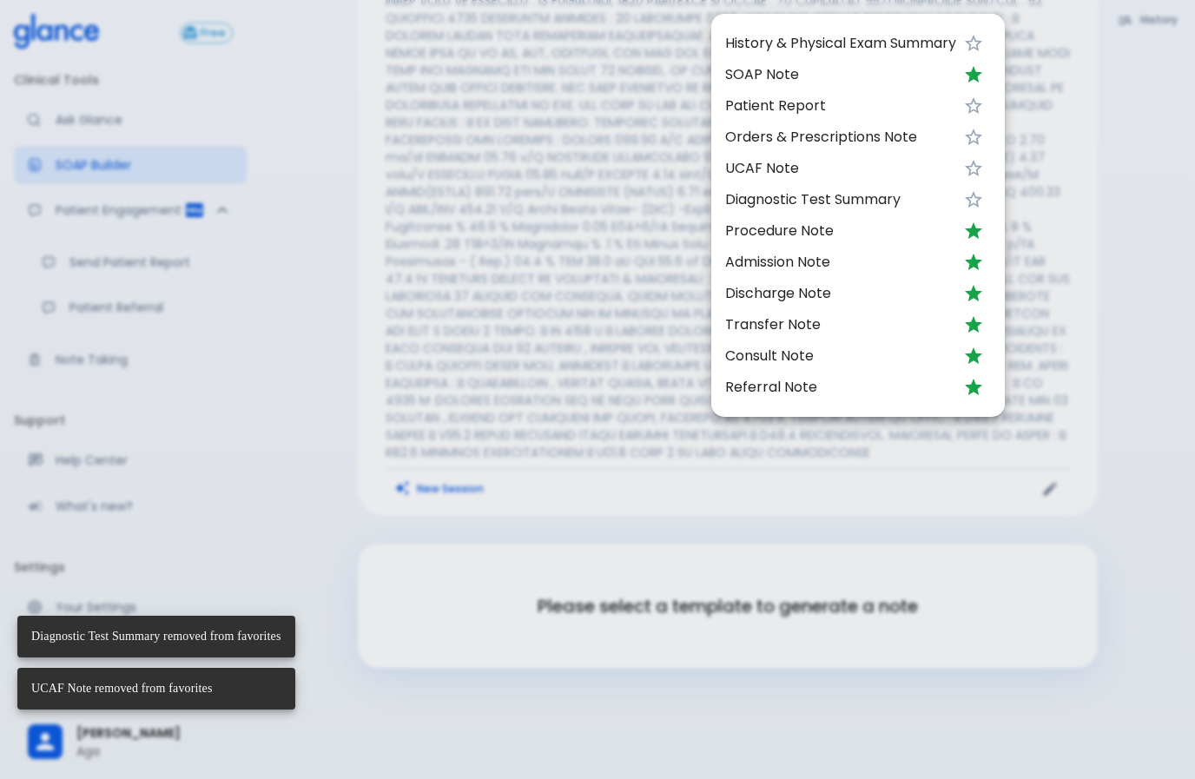
click at [972, 234] on icon "Unfavorite" at bounding box center [973, 231] width 21 height 21
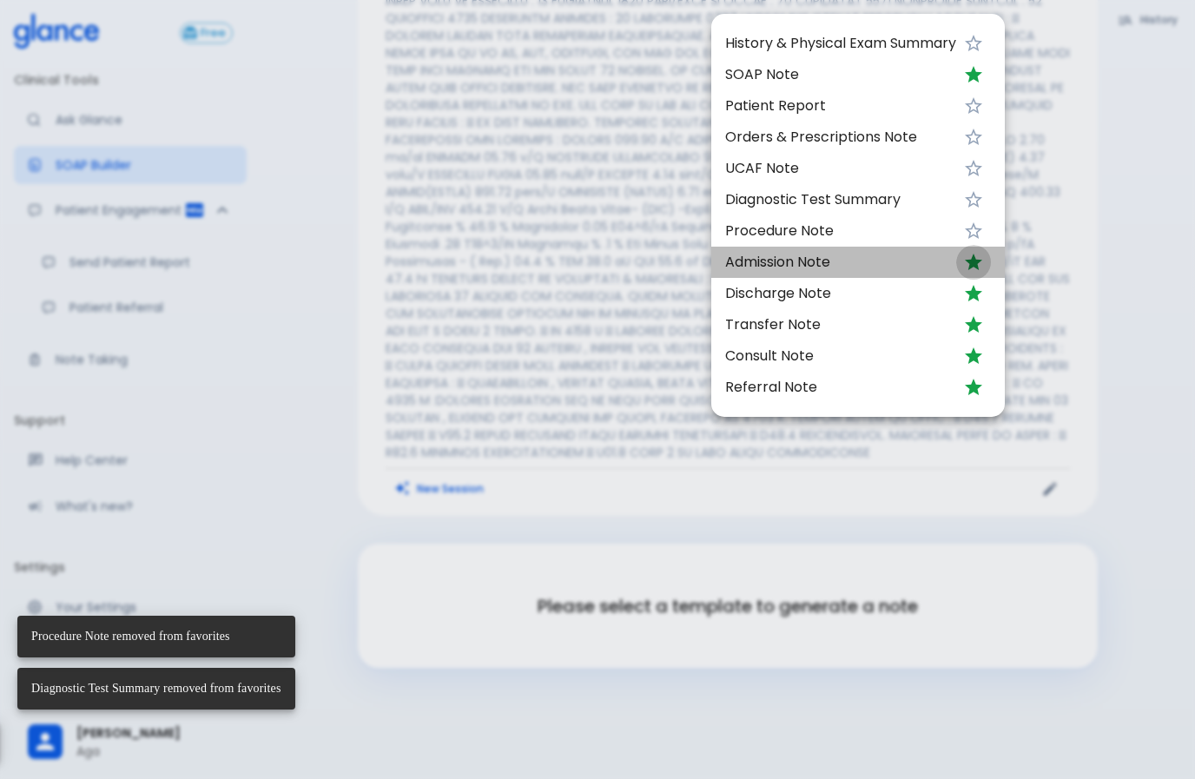
click at [975, 264] on icon "Unfavorite" at bounding box center [973, 262] width 17 height 17
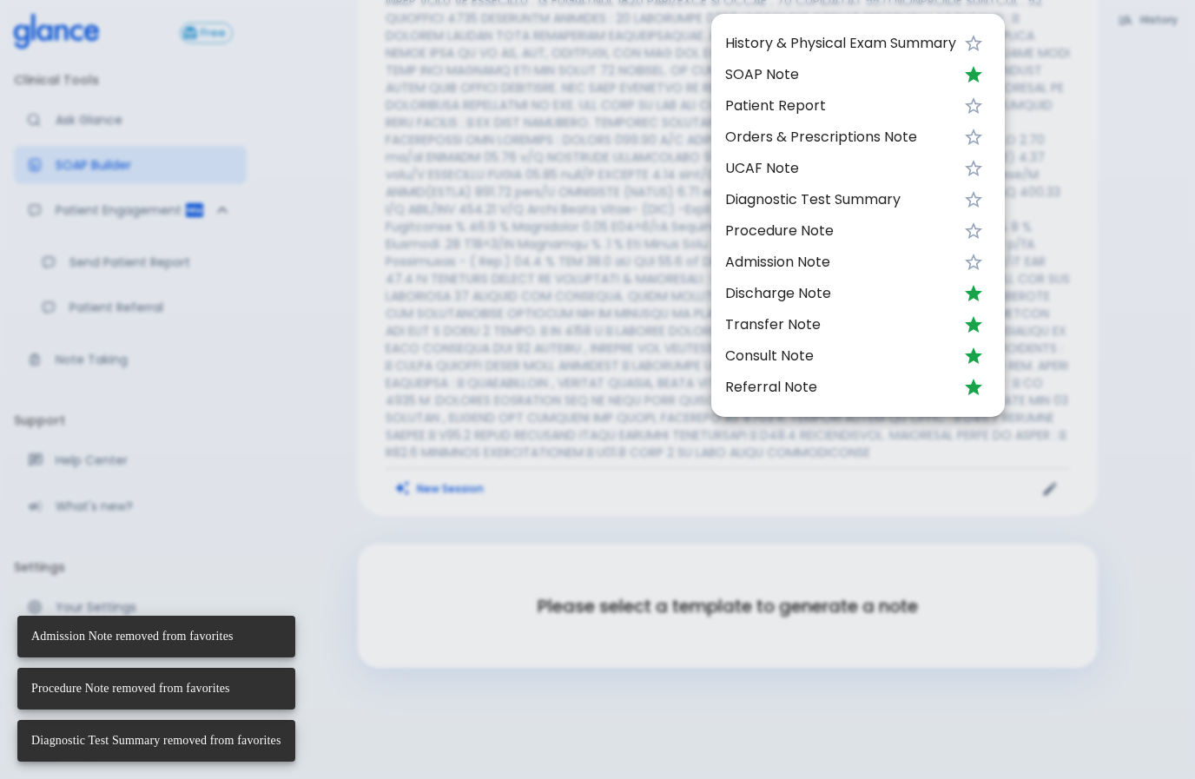
click at [977, 296] on icon "Unfavorite" at bounding box center [973, 293] width 17 height 17
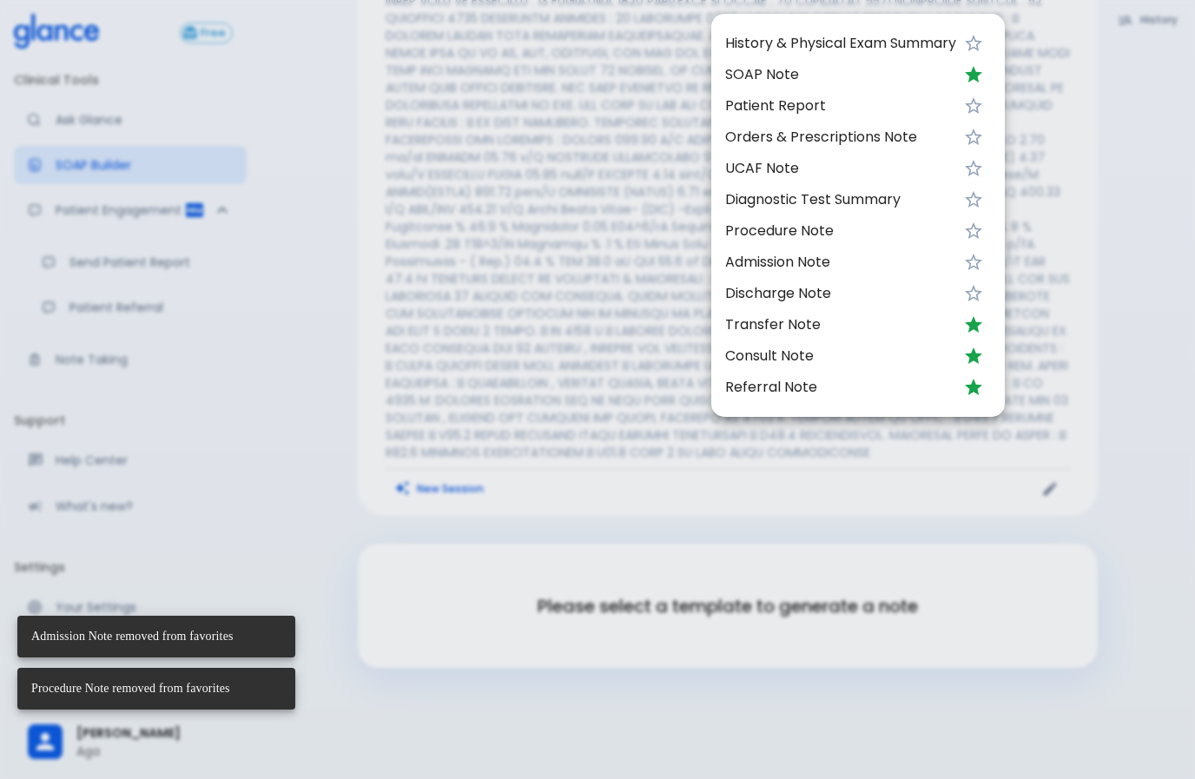
click at [979, 333] on icon "Unfavorite" at bounding box center [973, 324] width 21 height 21
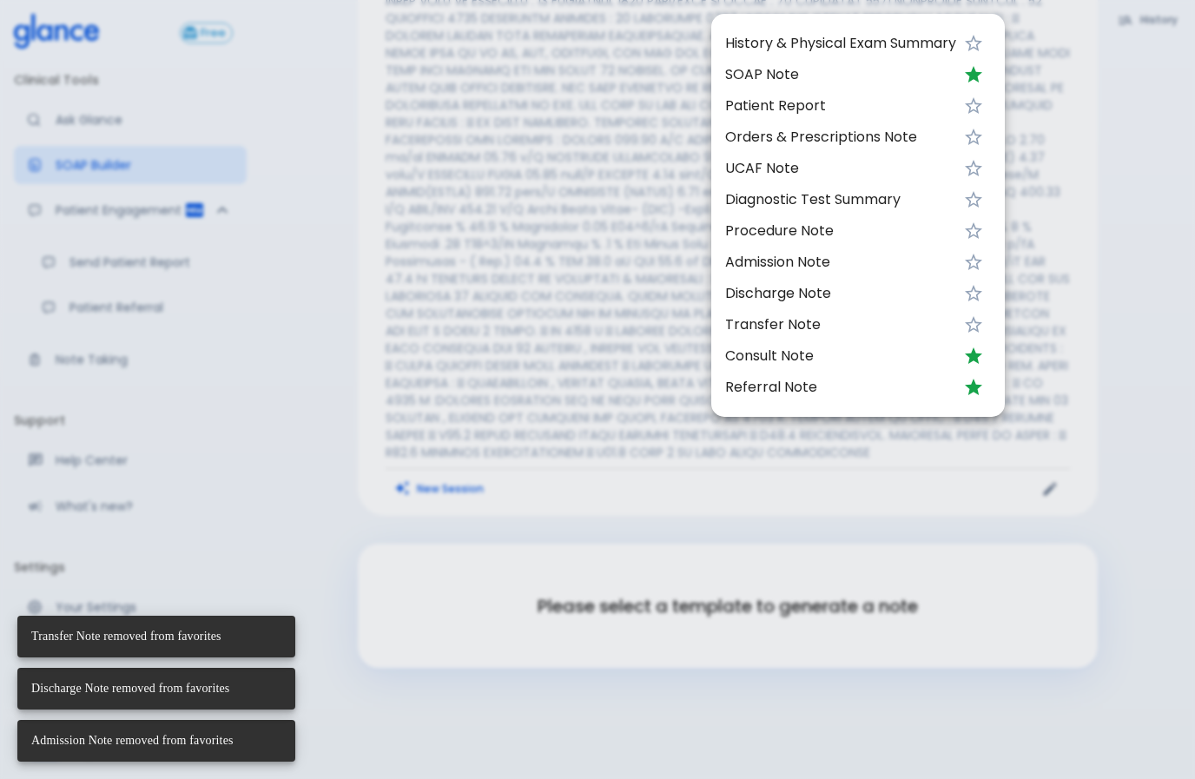
click at [973, 354] on icon "Unfavorite" at bounding box center [973, 355] width 17 height 17
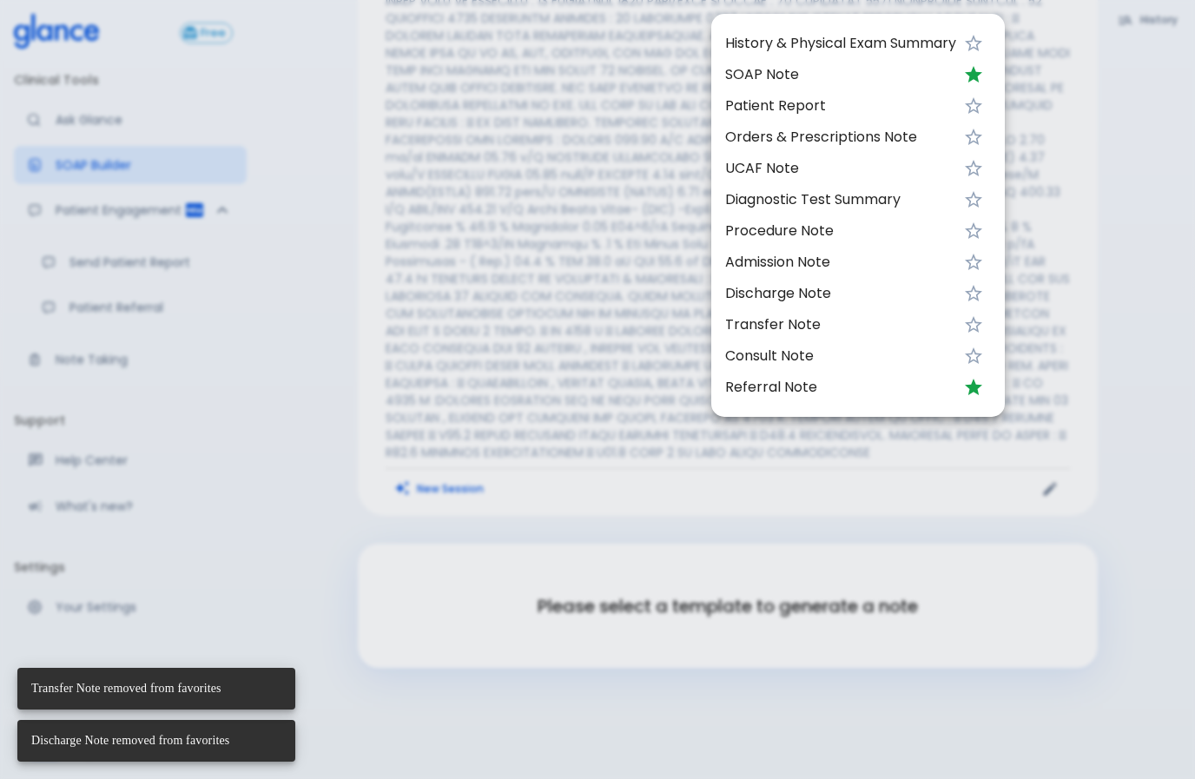
click at [976, 391] on icon "Unfavorite" at bounding box center [973, 387] width 17 height 17
click at [695, 741] on div at bounding box center [597, 389] width 1195 height 779
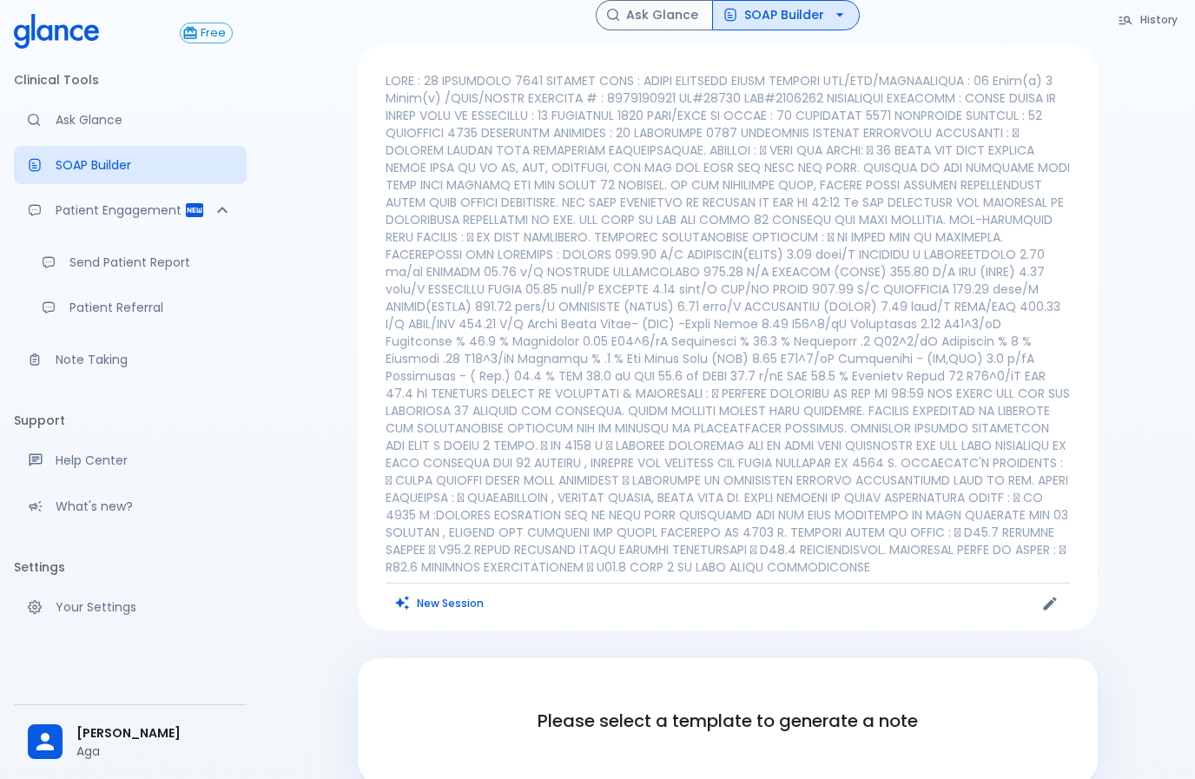
scroll to position [23, 0]
click at [809, 11] on button "SOAP Builder" at bounding box center [786, 13] width 148 height 30
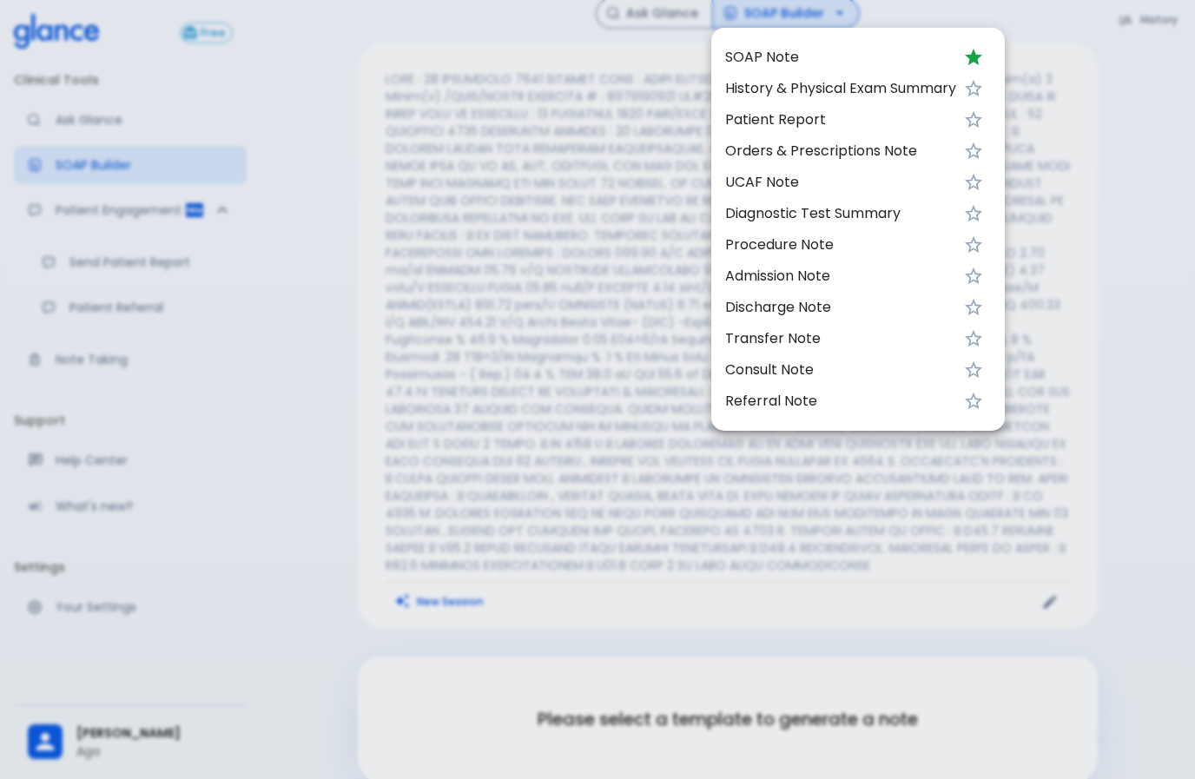
click at [841, 67] on span "SOAP Note" at bounding box center [840, 57] width 231 height 21
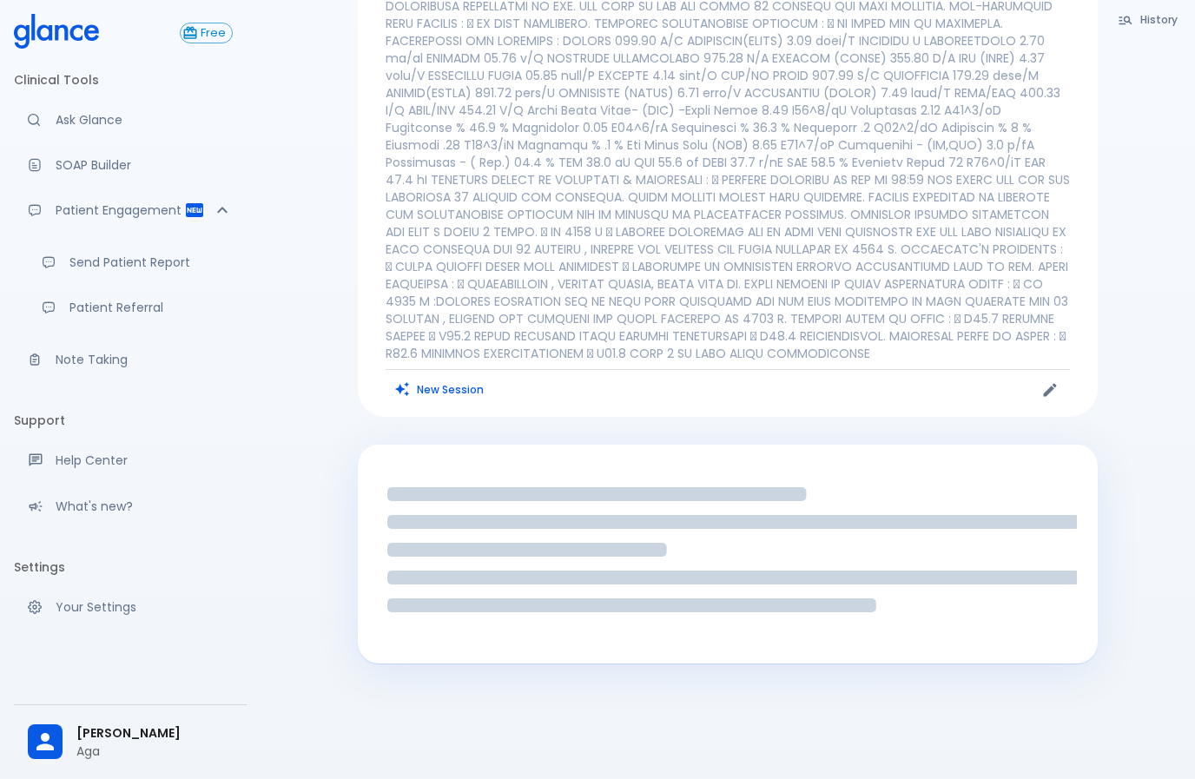
scroll to position [229, 0]
